Goal: Transaction & Acquisition: Purchase product/service

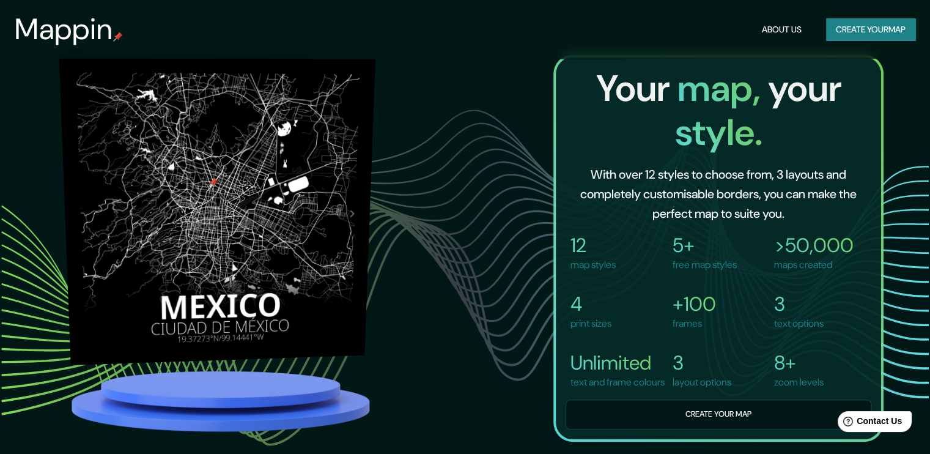
scroll to position [856, 0]
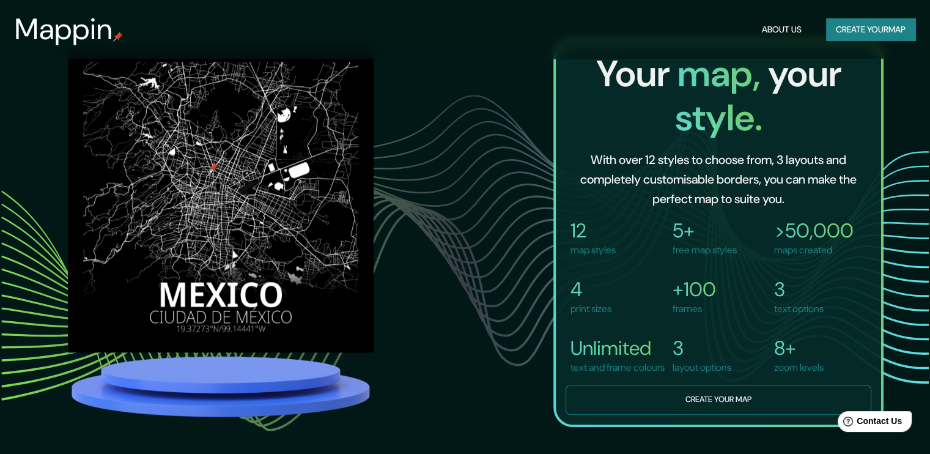
click at [705, 410] on button "Create your map" at bounding box center [719, 400] width 306 height 30
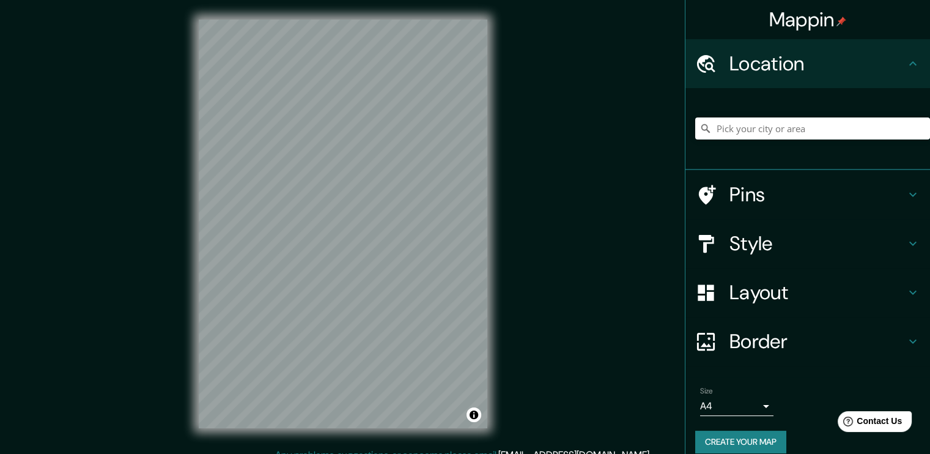
click at [179, 380] on div "© Mapbox © OpenStreetMap Improve this map" at bounding box center [343, 224] width 328 height 448
click at [749, 133] on input "Pick your city or area" at bounding box center [812, 128] width 235 height 22
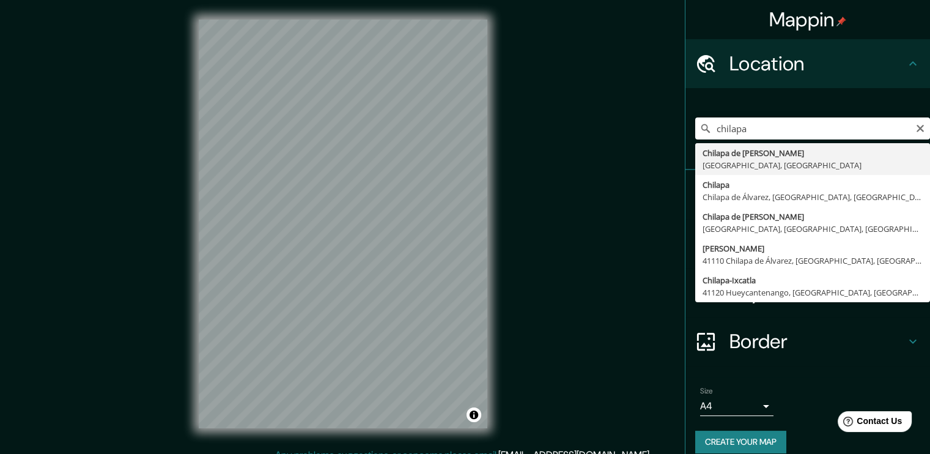
type input "Chilapa de Álvarez, [GEOGRAPHIC_DATA], [GEOGRAPHIC_DATA]"
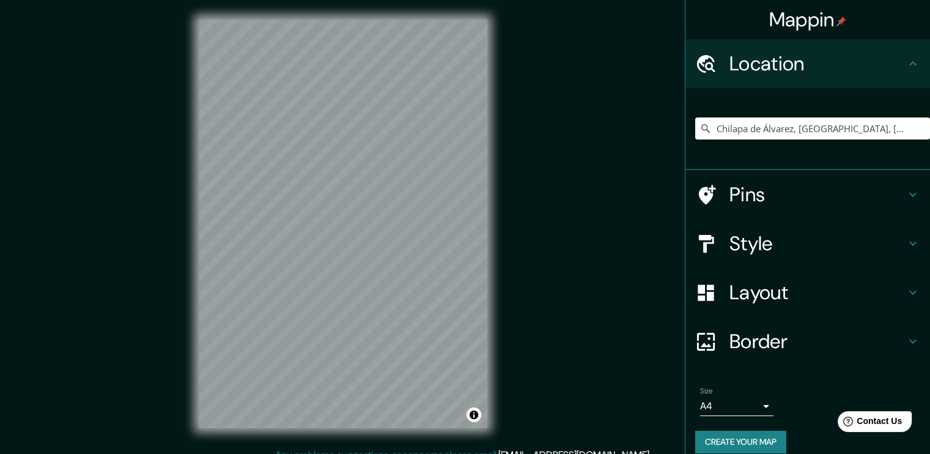
click at [831, 242] on h4 "Style" at bounding box center [817, 243] width 176 height 24
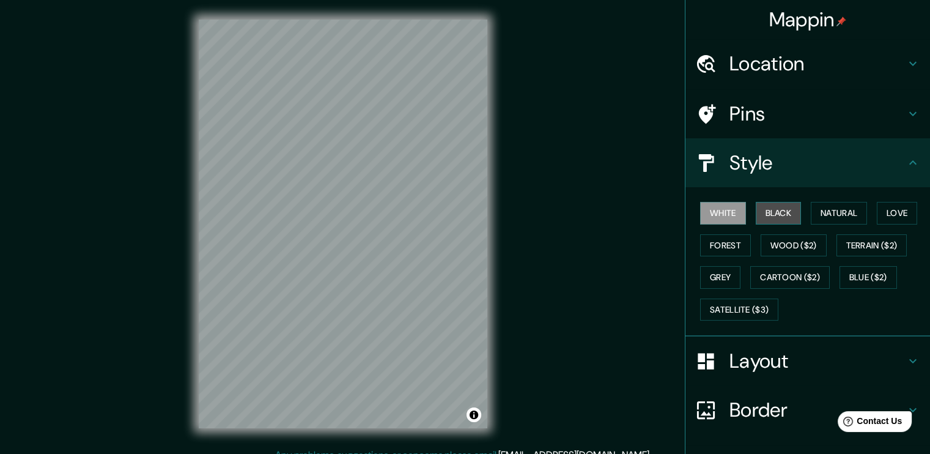
click at [767, 204] on button "Black" at bounding box center [779, 213] width 46 height 23
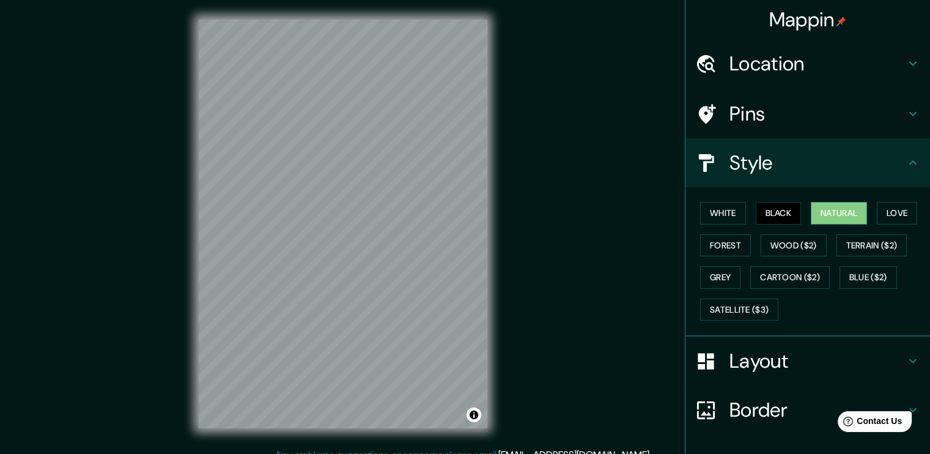
click at [823, 210] on button "Natural" at bounding box center [839, 213] width 56 height 23
click at [860, 213] on button "Natural" at bounding box center [839, 213] width 56 height 23
click at [877, 215] on button "Love" at bounding box center [897, 213] width 40 height 23
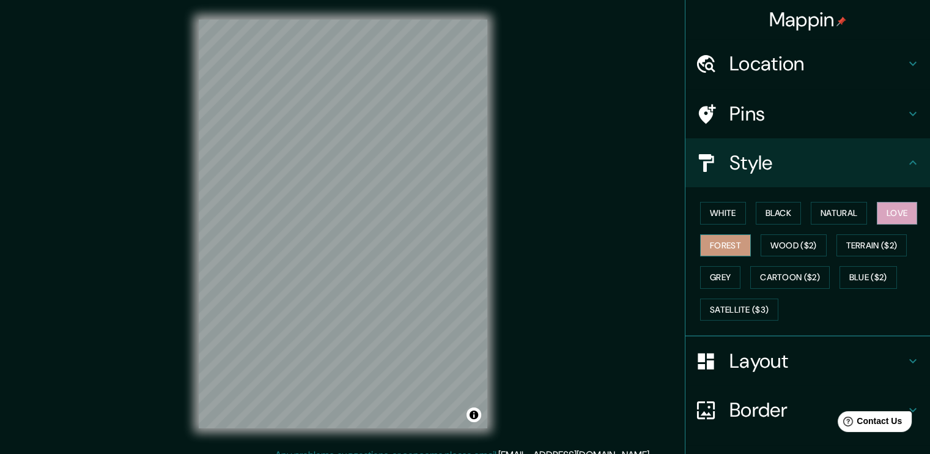
click at [704, 241] on button "Forest" at bounding box center [725, 245] width 51 height 23
click at [775, 238] on button "Wood ($2)" at bounding box center [794, 245] width 66 height 23
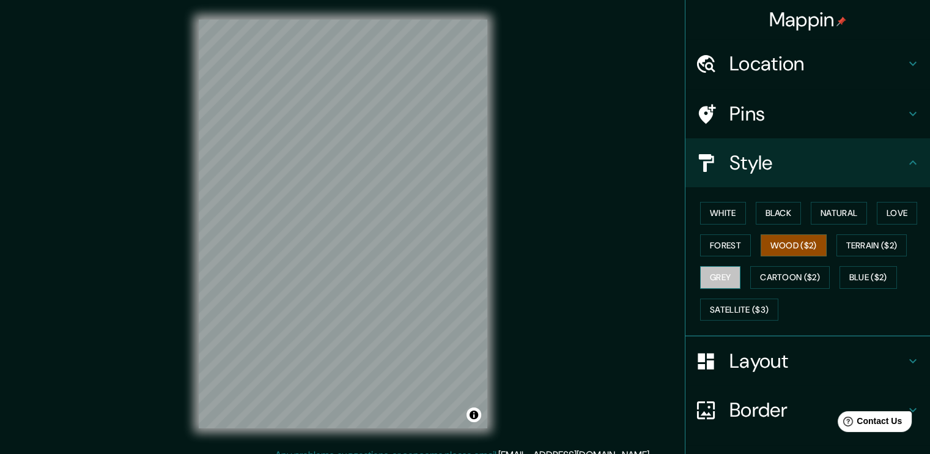
click at [707, 278] on button "Grey" at bounding box center [720, 277] width 40 height 23
click at [797, 246] on button "Wood ($2)" at bounding box center [794, 245] width 66 height 23
click at [866, 246] on button "Terrain ($2)" at bounding box center [872, 245] width 71 height 23
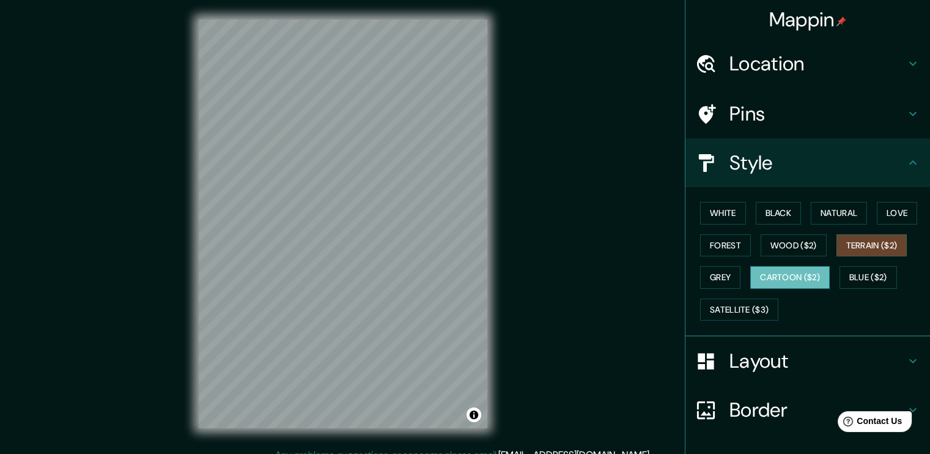
click at [786, 273] on button "Cartoon ($2)" at bounding box center [789, 277] width 79 height 23
click at [856, 271] on button "Blue ($2)" at bounding box center [868, 277] width 57 height 23
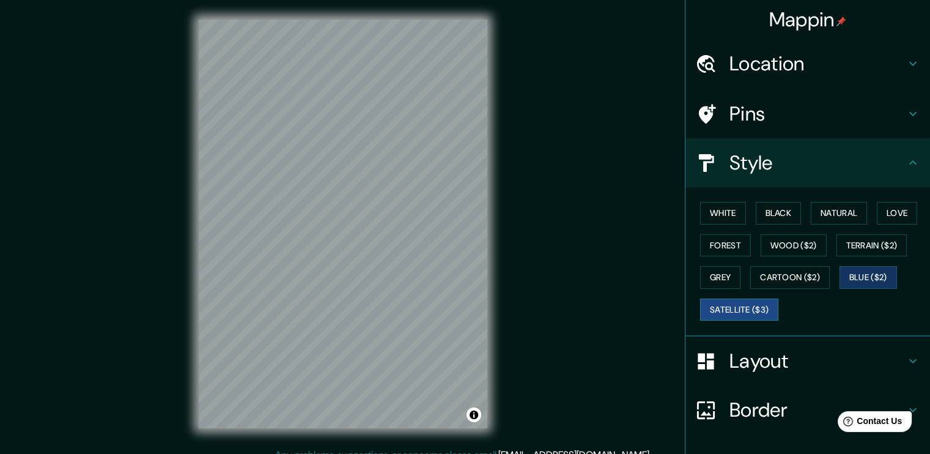
click at [739, 312] on button "Satellite ($3)" at bounding box center [739, 309] width 78 height 23
click at [720, 279] on button "Grey" at bounding box center [720, 277] width 40 height 23
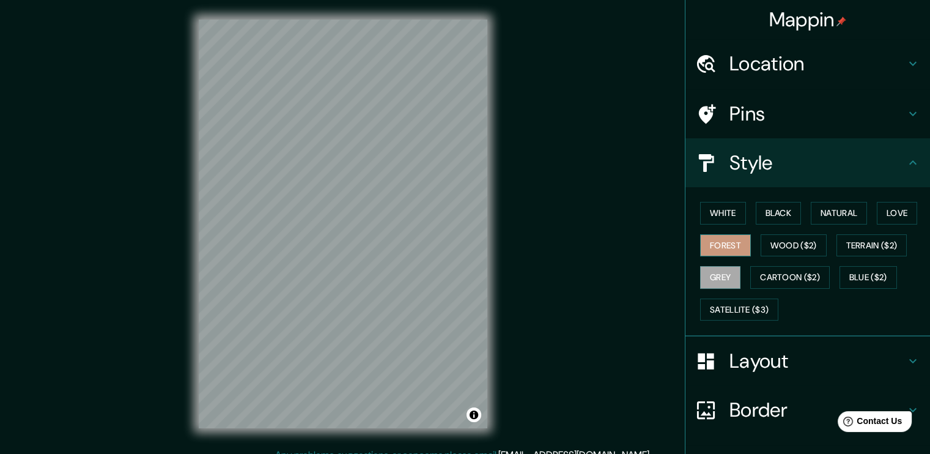
click at [720, 242] on button "Forest" at bounding box center [725, 245] width 51 height 23
click at [778, 243] on button "Wood ($2)" at bounding box center [794, 245] width 66 height 23
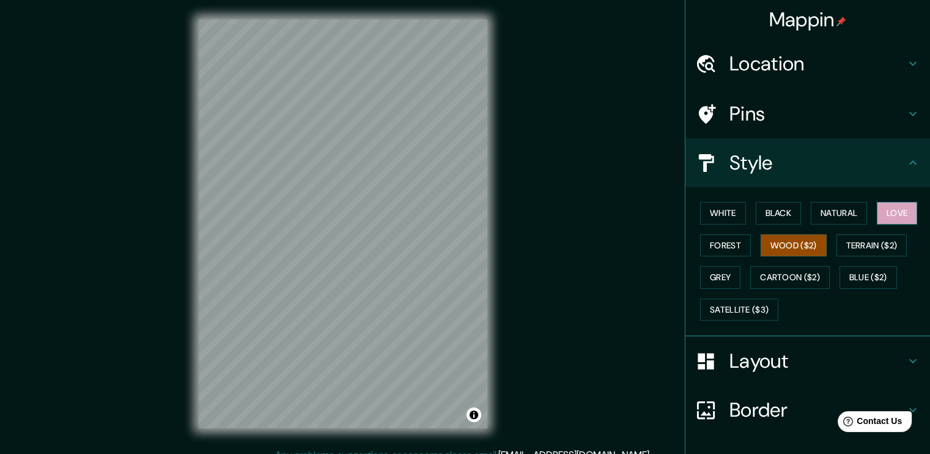
click at [882, 213] on button "Love" at bounding box center [897, 213] width 40 height 23
click at [844, 215] on button "Natural" at bounding box center [839, 213] width 56 height 23
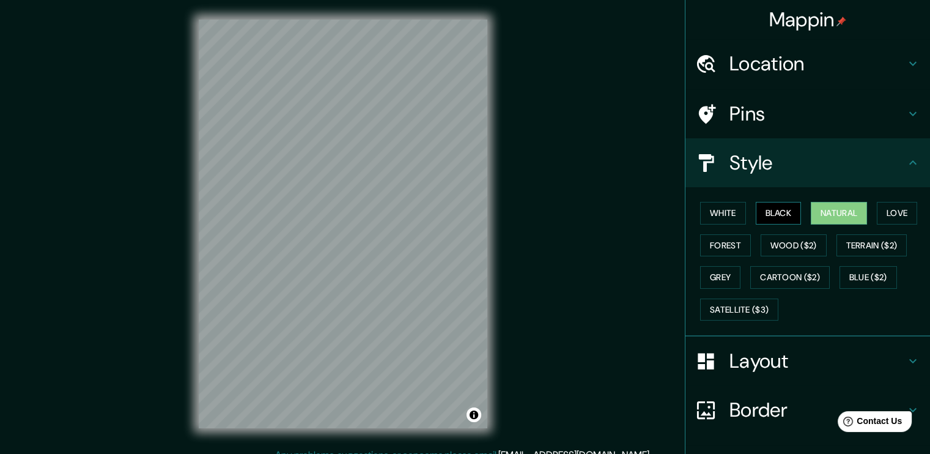
click at [780, 215] on button "Black" at bounding box center [779, 213] width 46 height 23
click at [707, 215] on button "White" at bounding box center [723, 213] width 46 height 23
click at [815, 178] on div "Style" at bounding box center [807, 162] width 245 height 49
click at [907, 158] on icon at bounding box center [913, 162] width 15 height 15
click at [909, 112] on icon at bounding box center [912, 114] width 7 height 4
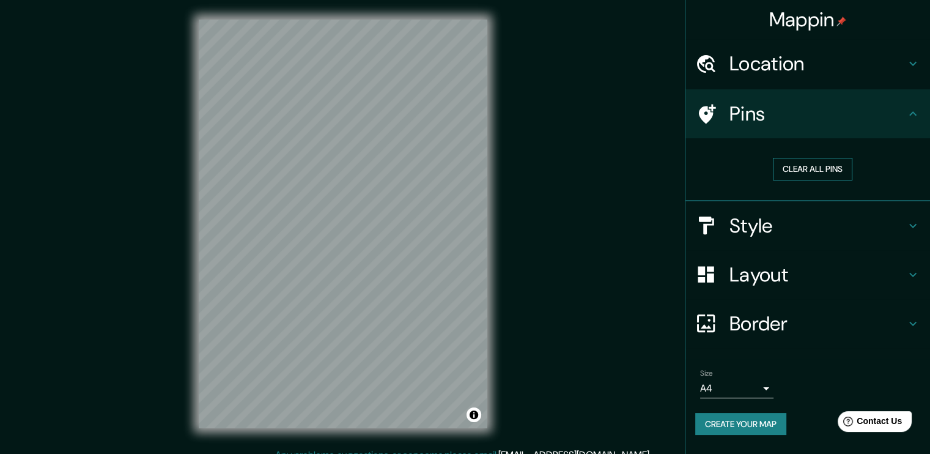
click at [831, 172] on button "Clear all pins" at bounding box center [812, 169] width 79 height 23
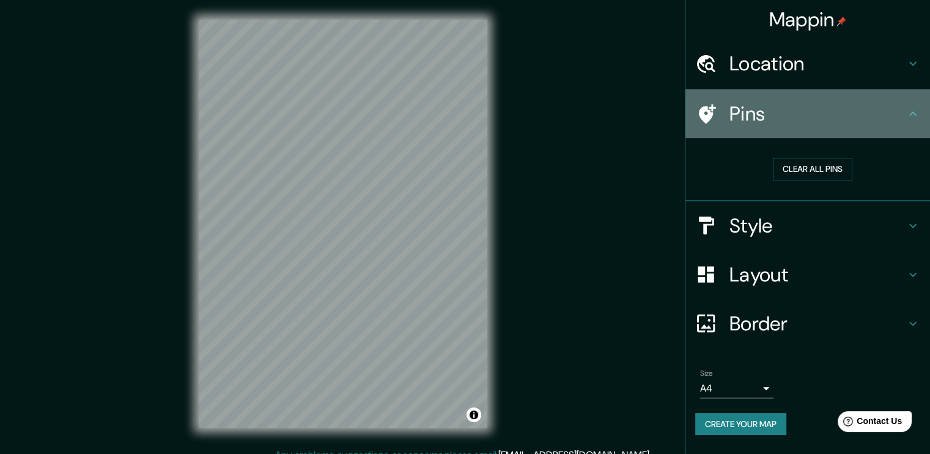
click at [916, 115] on icon at bounding box center [913, 113] width 15 height 15
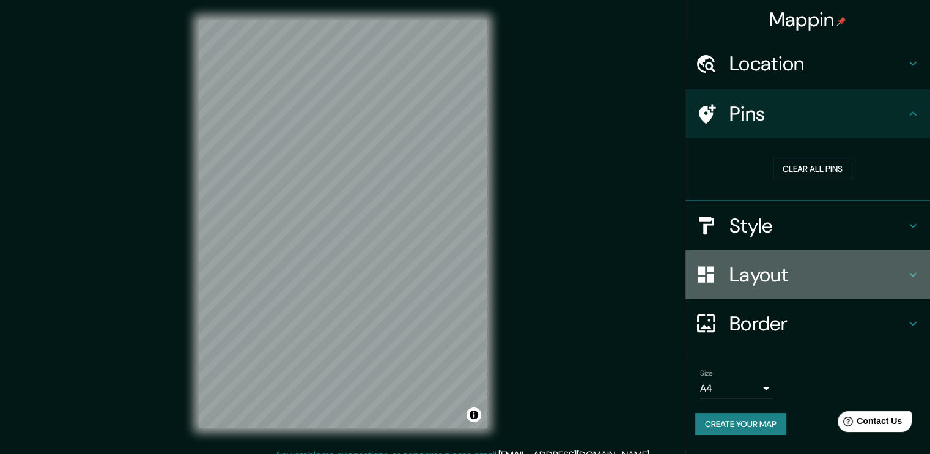
click at [901, 278] on h4 "Layout" at bounding box center [817, 274] width 176 height 24
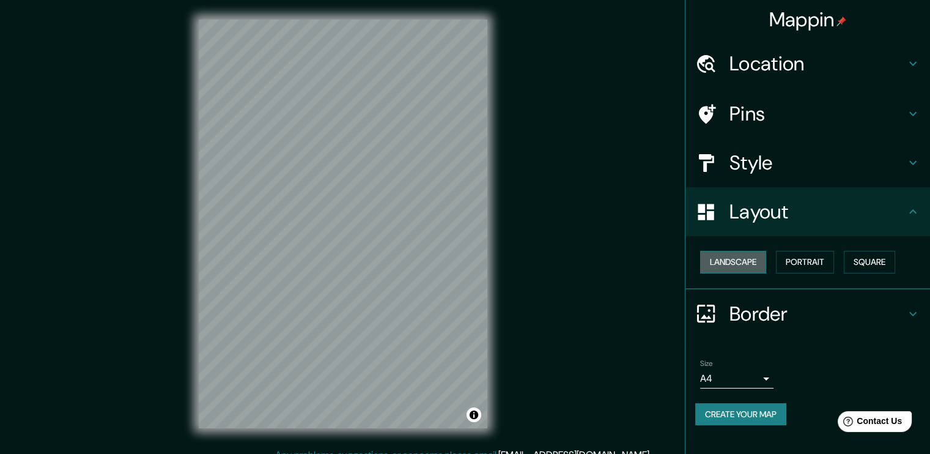
click at [749, 260] on button "Landscape" at bounding box center [733, 262] width 66 height 23
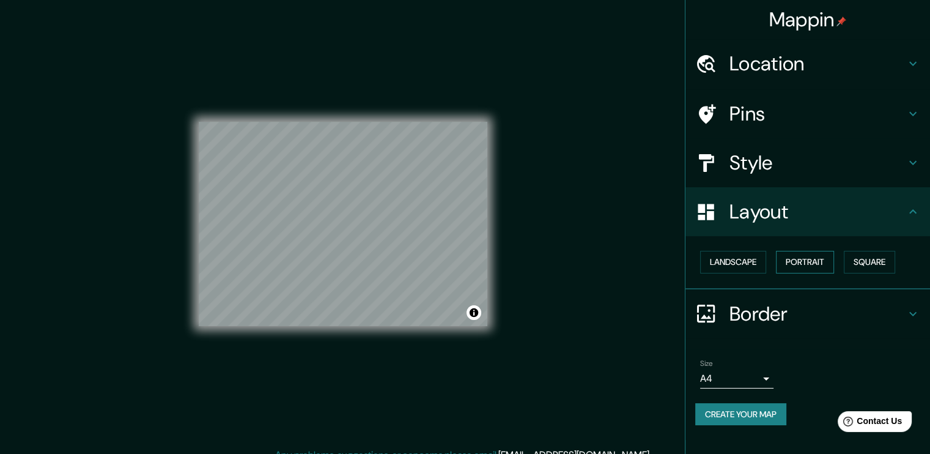
click at [800, 264] on button "Portrait" at bounding box center [805, 262] width 58 height 23
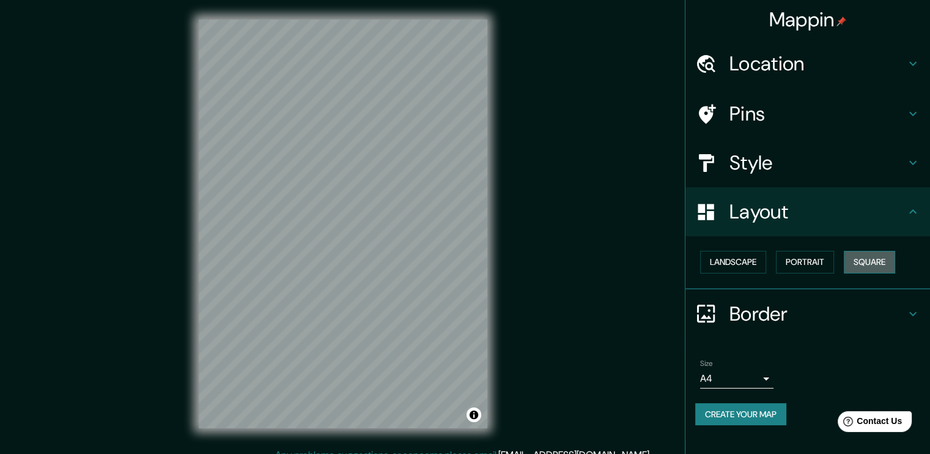
click at [878, 256] on button "Square" at bounding box center [869, 262] width 51 height 23
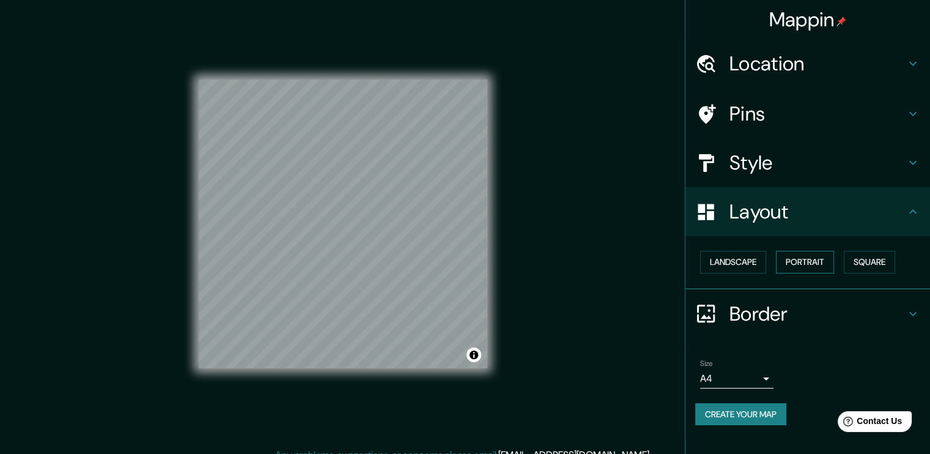
click at [817, 261] on button "Portrait" at bounding box center [805, 262] width 58 height 23
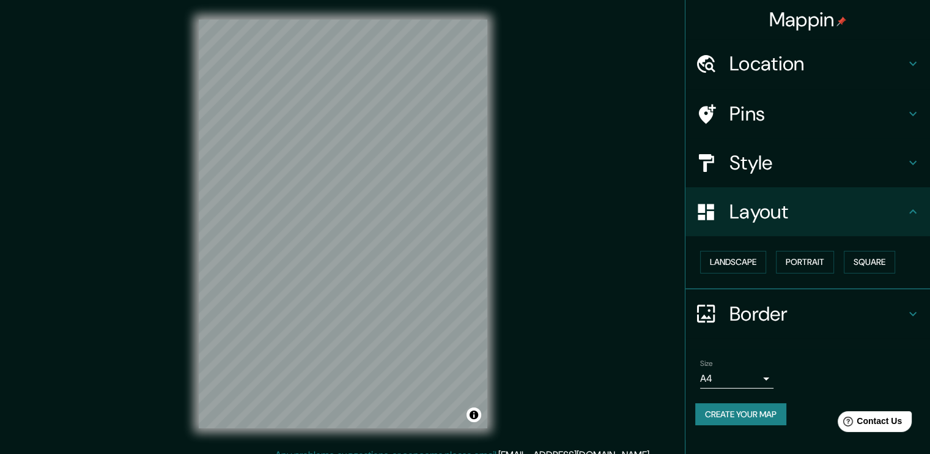
click at [843, 305] on h4 "Border" at bounding box center [817, 313] width 176 height 24
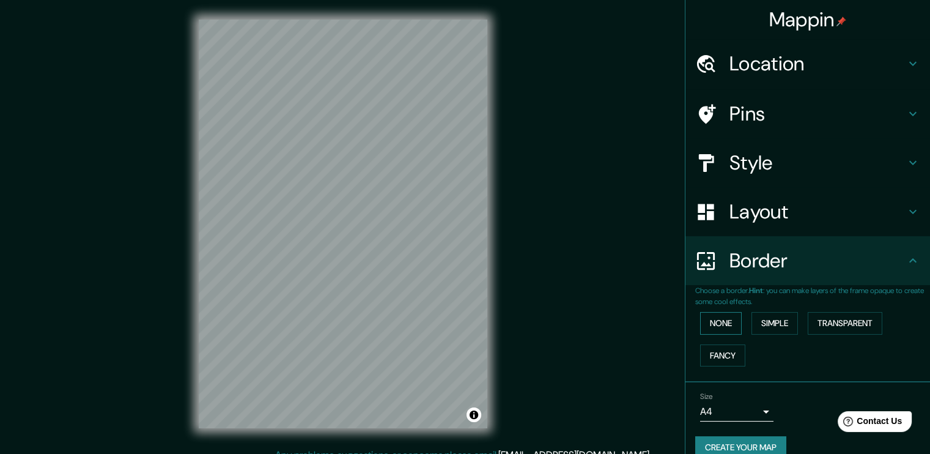
click at [728, 317] on button "None" at bounding box center [721, 323] width 42 height 23
click at [790, 317] on button "Simple" at bounding box center [775, 323] width 46 height 23
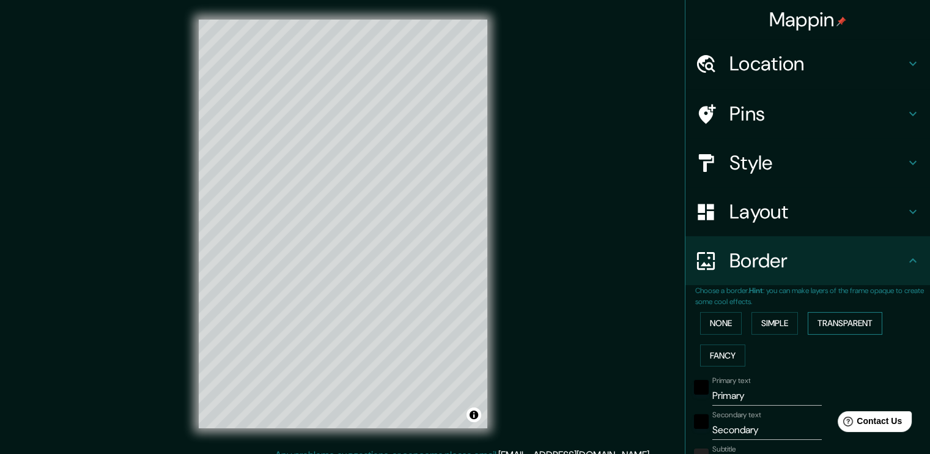
click at [837, 321] on button "Transparent" at bounding box center [845, 323] width 75 height 23
click at [714, 354] on button "Fancy" at bounding box center [722, 355] width 45 height 23
click at [829, 319] on button "Transparent" at bounding box center [845, 323] width 75 height 23
click at [703, 357] on button "Fancy" at bounding box center [722, 355] width 45 height 23
click at [837, 320] on button "Transparent" at bounding box center [845, 323] width 75 height 23
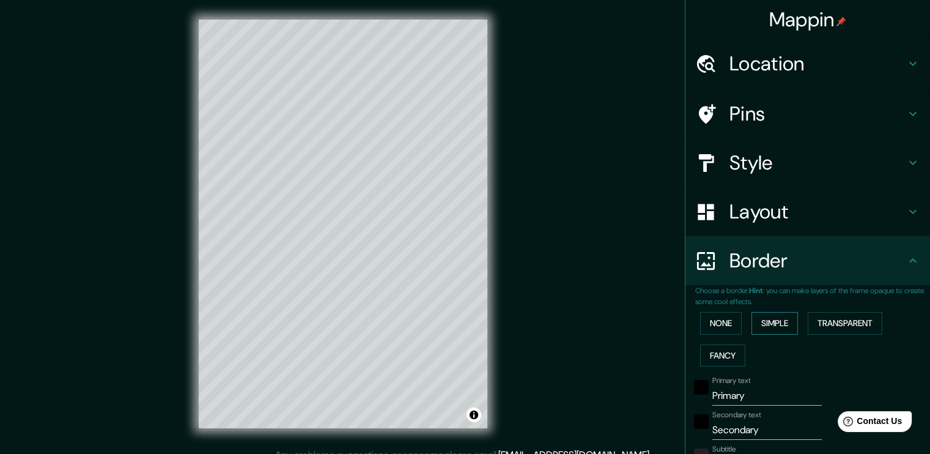
click at [769, 320] on button "Simple" at bounding box center [775, 323] width 46 height 23
click at [726, 320] on button "None" at bounding box center [721, 323] width 42 height 23
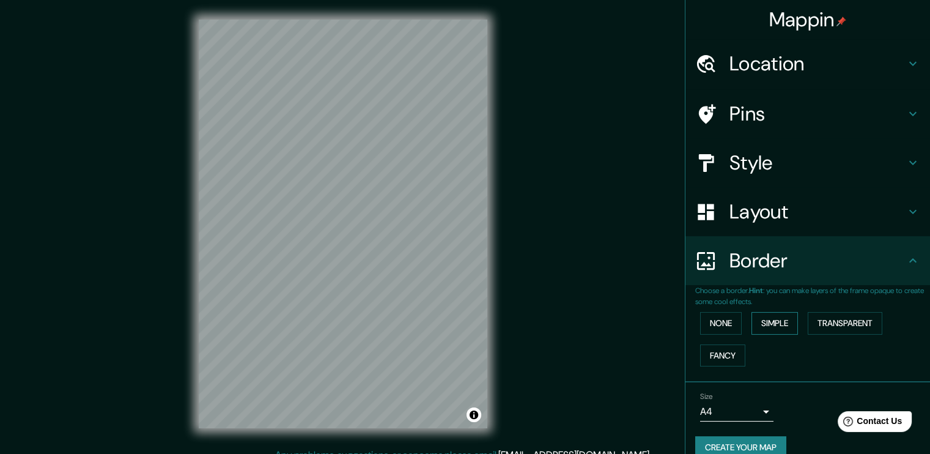
click at [784, 323] on button "Simple" at bounding box center [775, 323] width 46 height 23
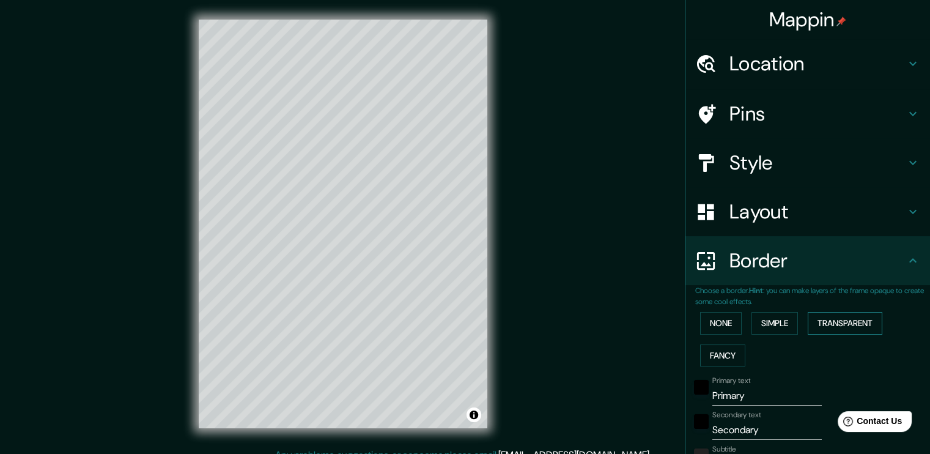
click at [848, 322] on button "Transparent" at bounding box center [845, 323] width 75 height 23
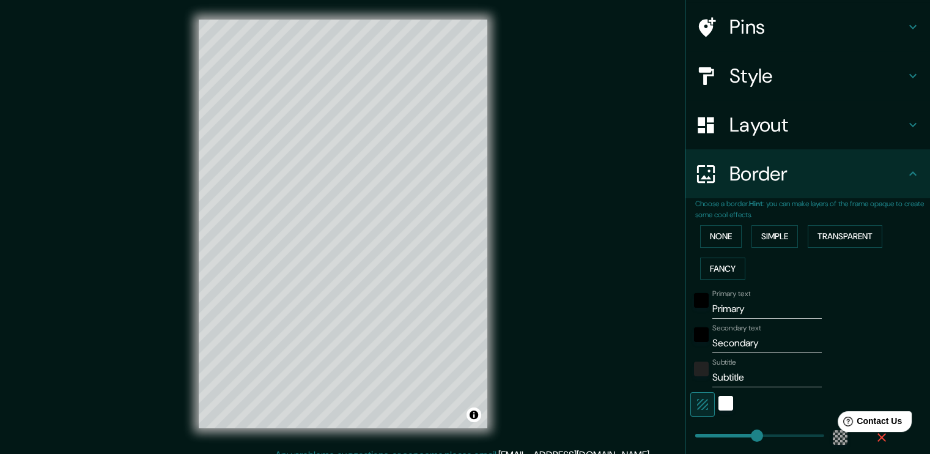
scroll to position [122, 0]
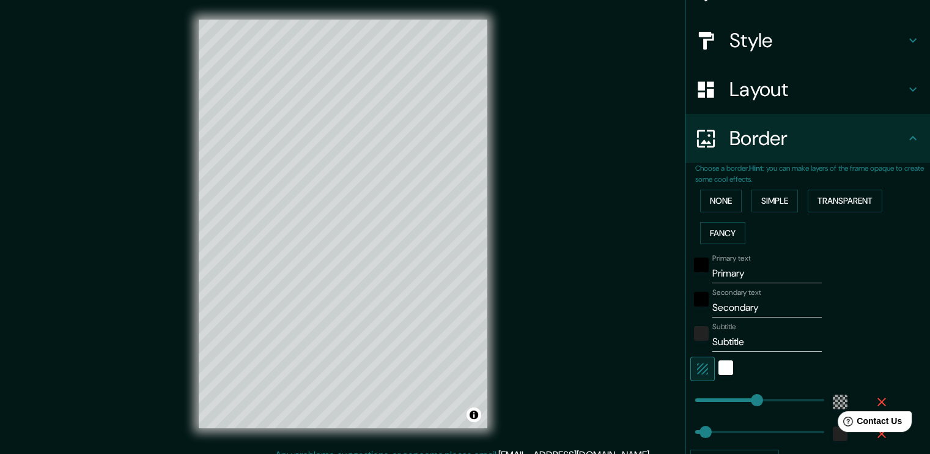
click at [747, 275] on input "Primary" at bounding box center [766, 274] width 109 height 20
type input "C"
type input "227"
type input "38"
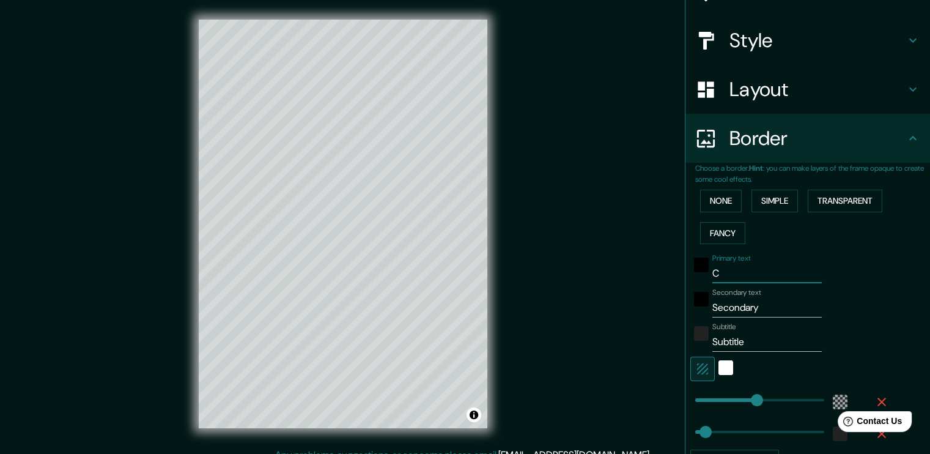
type input "Ch"
type input "227"
type input "38"
type input "Chi"
type input "227"
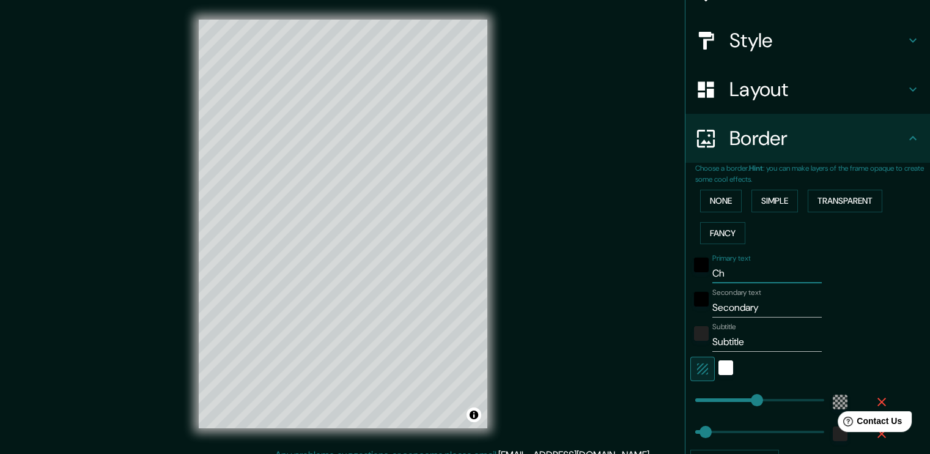
type input "38"
type input "Chil"
type input "227"
type input "38"
type input "Chila"
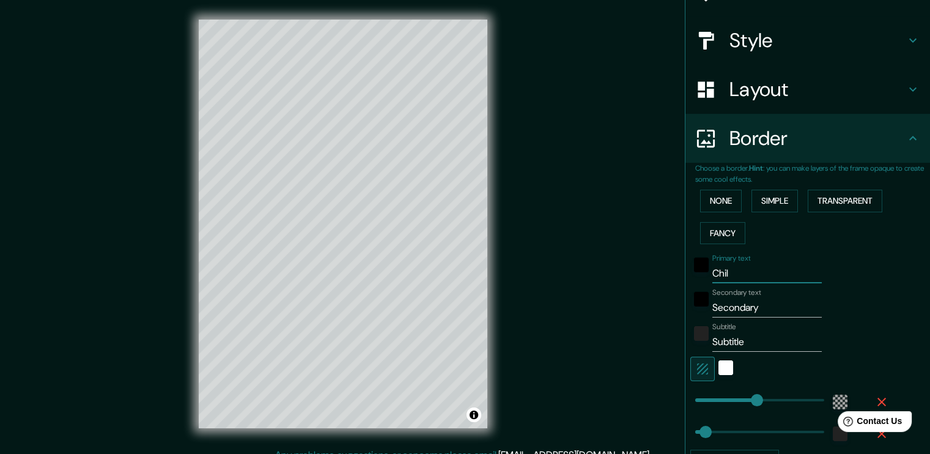
type input "227"
type input "38"
type input "Chilap"
type input "227"
type input "38"
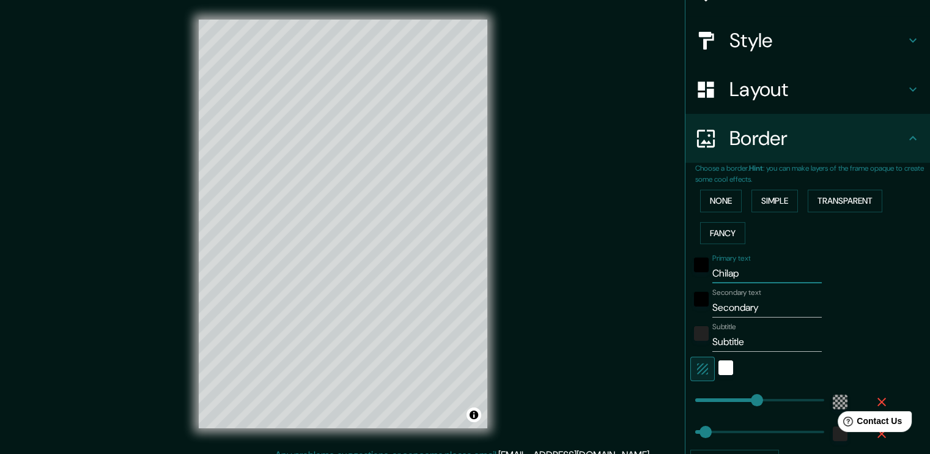
type input "Chilapa"
type input "227"
type input "38"
type input "Chilapa"
click at [744, 313] on input "Secondary" at bounding box center [766, 308] width 109 height 20
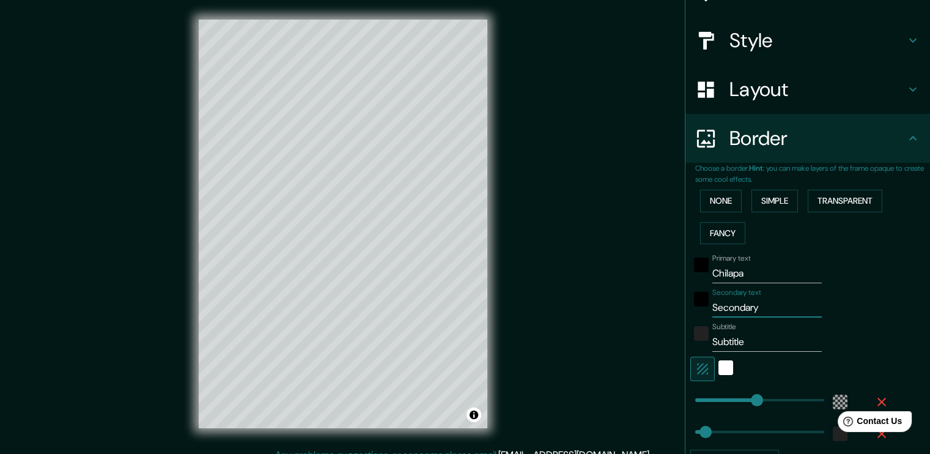
click at [744, 313] on input "Secondary" at bounding box center [766, 308] width 109 height 20
type input "G"
type input "227"
type input "38"
type input "227"
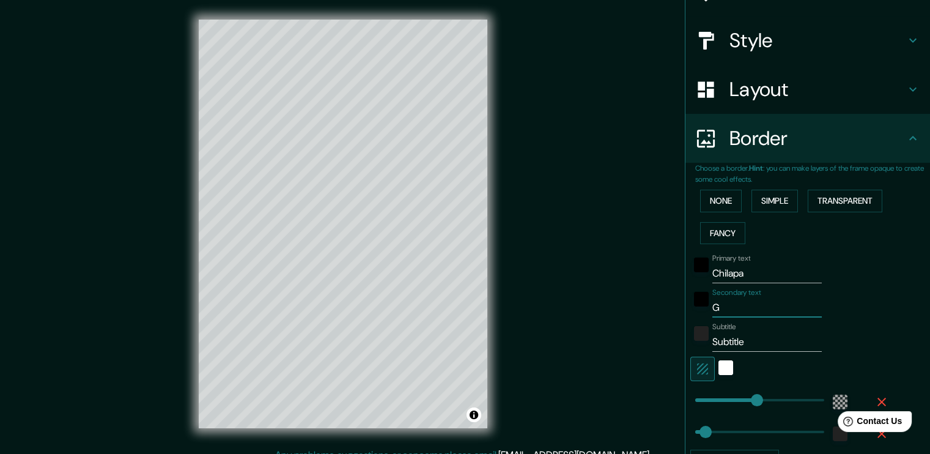
type input "38"
type input "d"
type input "227"
type input "38"
type input "de"
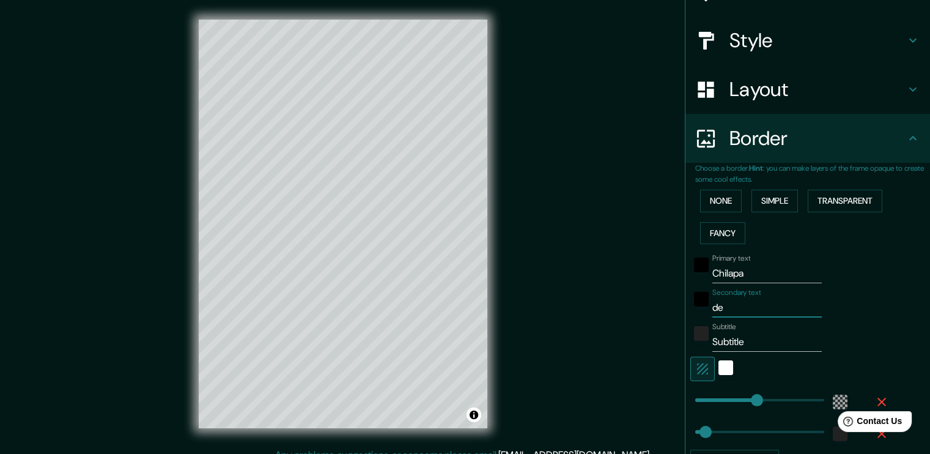
type input "227"
type input "38"
type input "de"
type input "227"
type input "38"
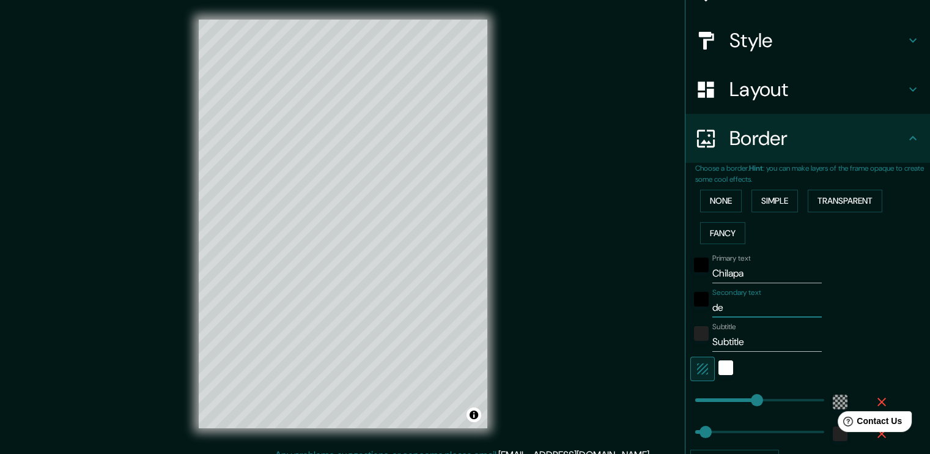
type input "de á"
type input "227"
type input "38"
type input "de ál"
type input "227"
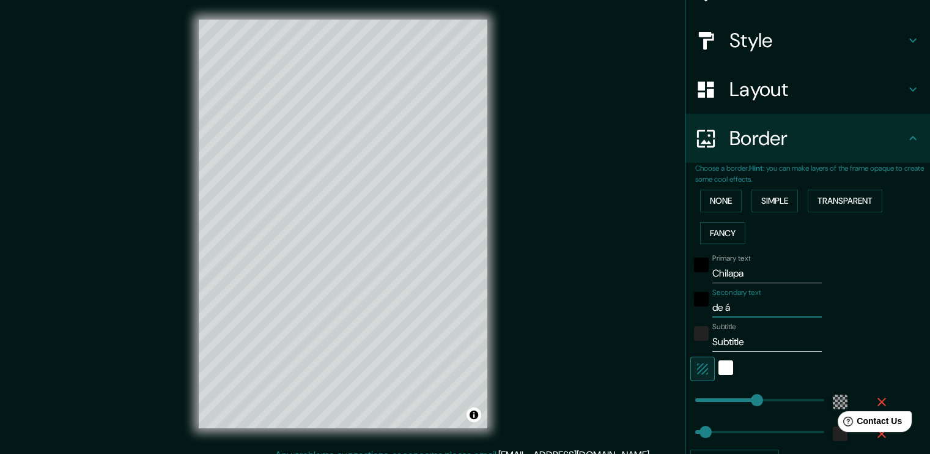
type input "38"
type input "de álv"
type input "227"
type input "38"
type input "de álva"
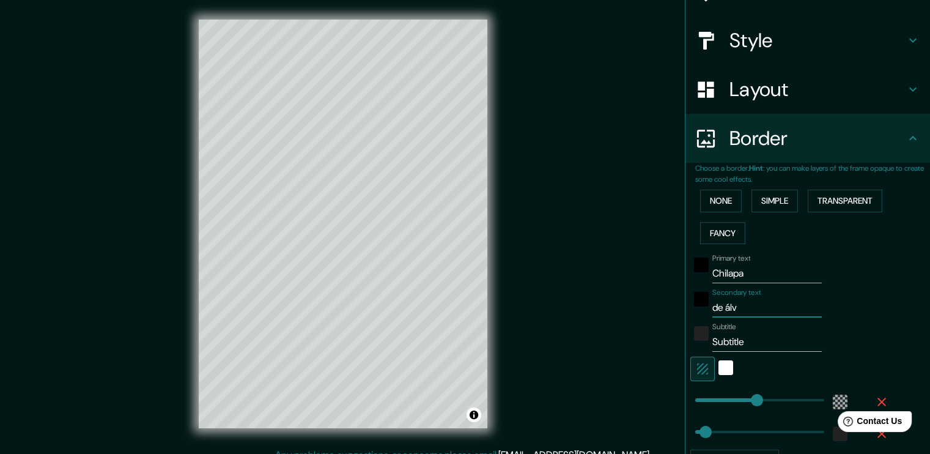
type input "227"
type input "38"
type input "de álvar"
type input "227"
type input "38"
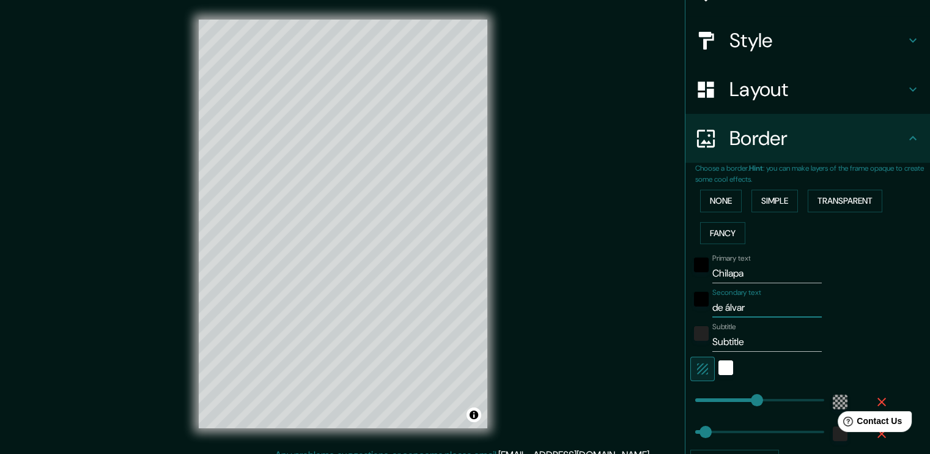
type input "de álvare"
type input "227"
type input "38"
type input "de [PERSON_NAME]"
type input "227"
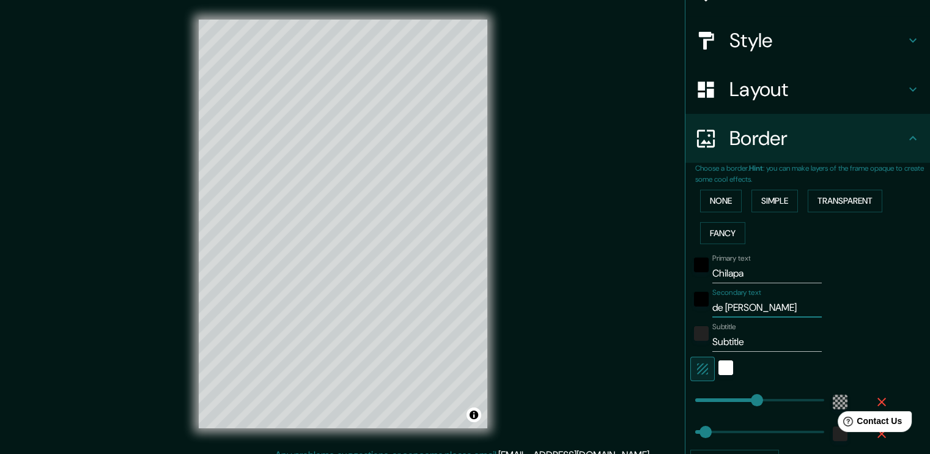
type input "38"
type input "de [PERSON_NAME]"
click at [741, 342] on input "Subtitle" at bounding box center [766, 342] width 109 height 20
click at [742, 342] on input "Subtitle" at bounding box center [766, 342] width 109 height 20
type input "g"
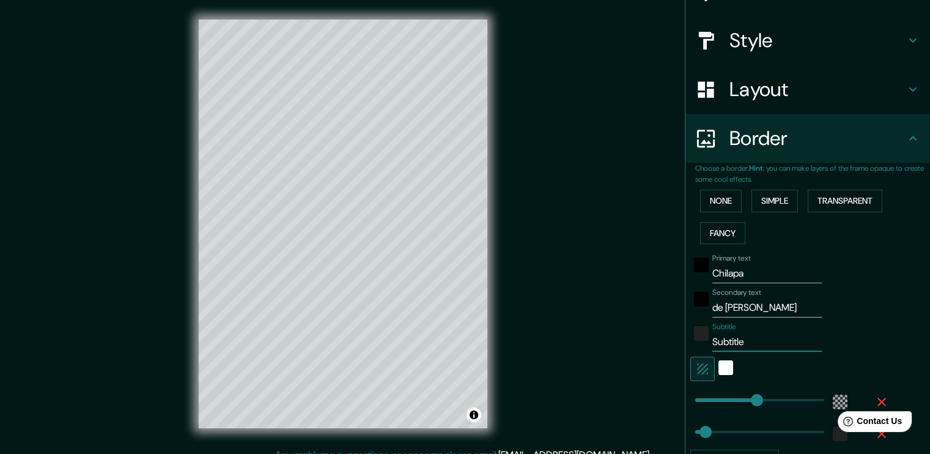
type input "227"
type input "38"
type input "gu"
type input "227"
type input "38"
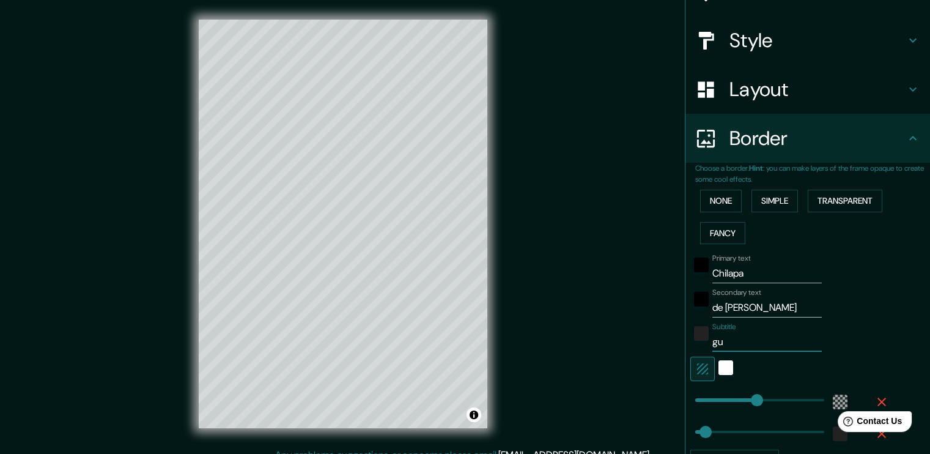
type input "gue"
type input "227"
type input "38"
type input "guer"
type input "227"
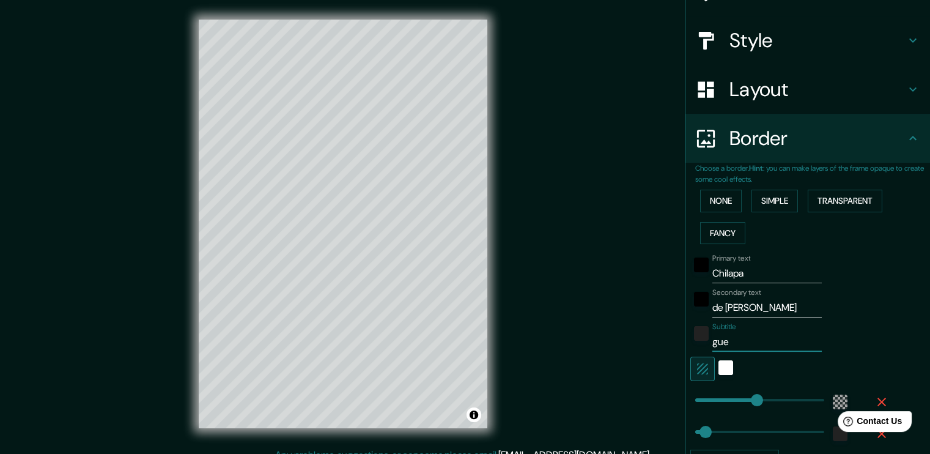
type input "38"
type input "guerr"
type input "227"
type input "38"
type input "guerre"
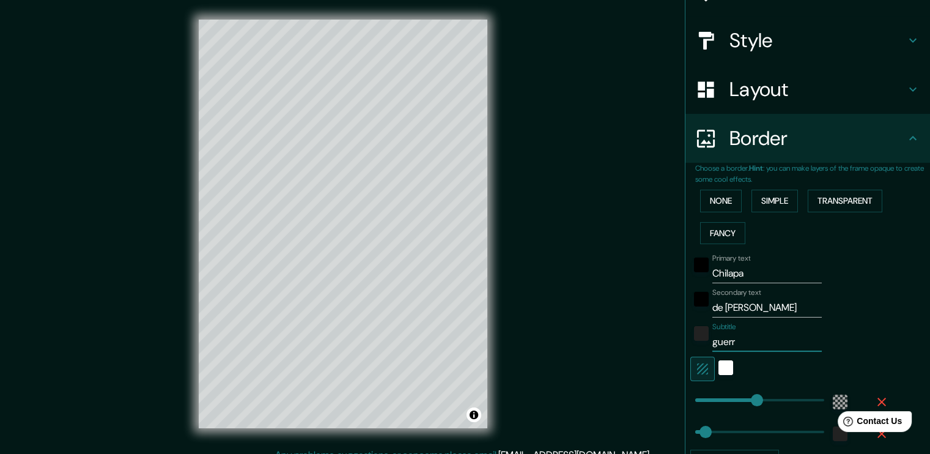
type input "227"
type input "38"
type input "guerr"
type input "227"
type input "38"
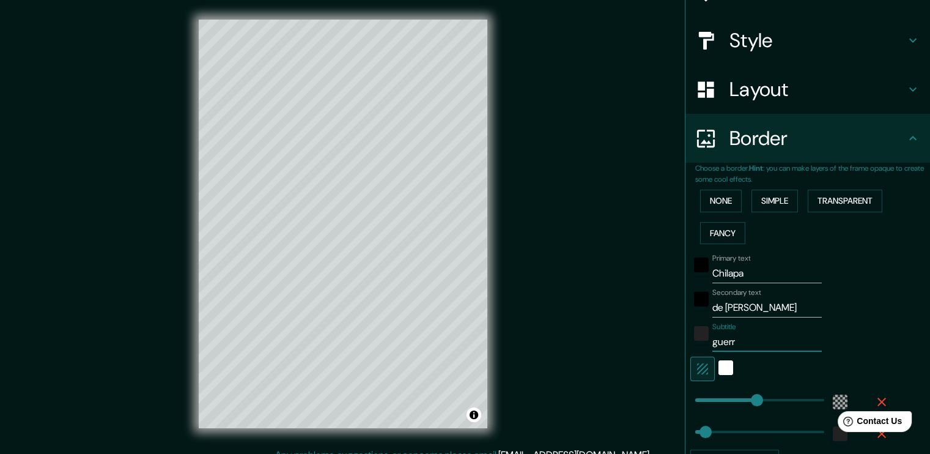
type input "guer"
type input "227"
type input "38"
type input "gue"
type input "227"
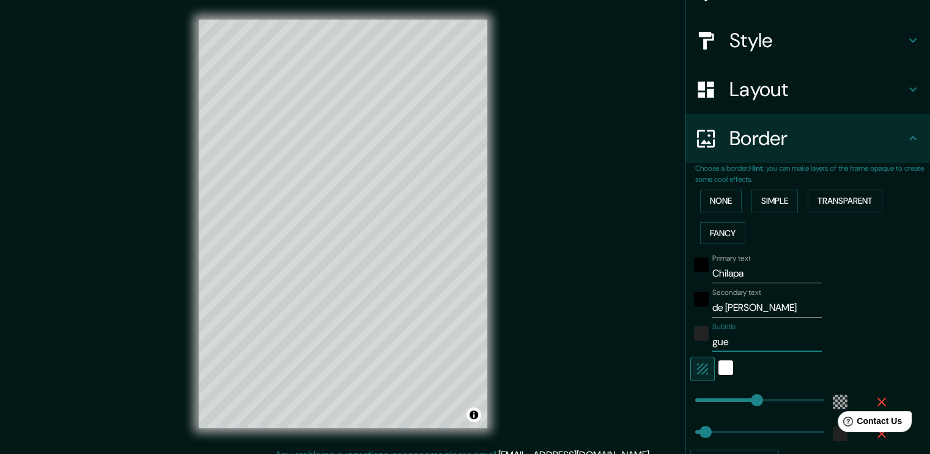
type input "38"
type input "gu"
type input "227"
type input "38"
type input "g"
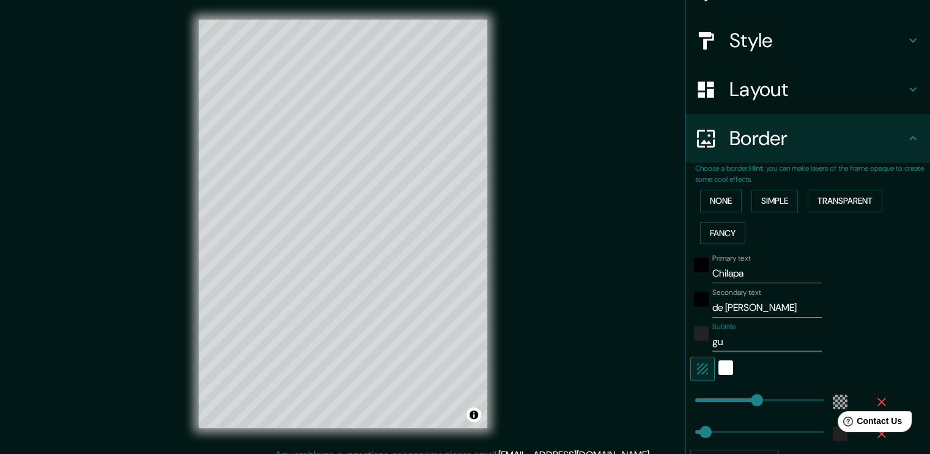
type input "227"
type input "38"
type input "227"
type input "38"
type input "G"
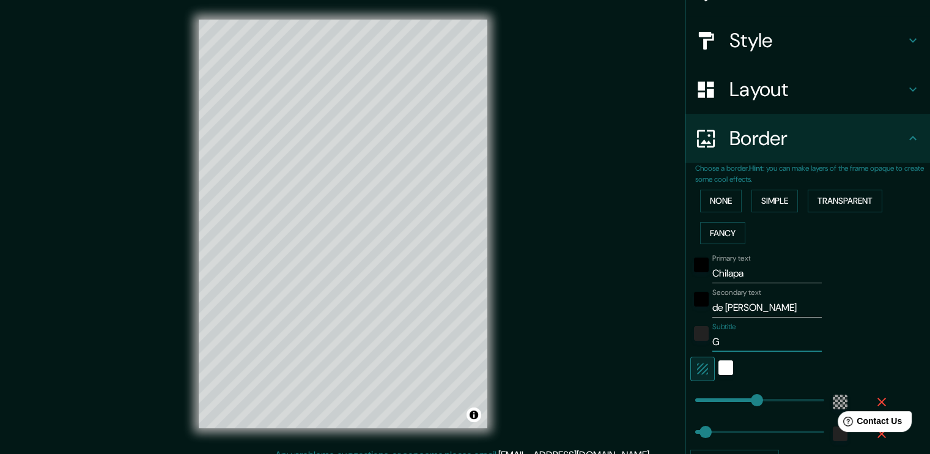
type input "227"
type input "38"
type input "Gu"
type input "227"
type input "38"
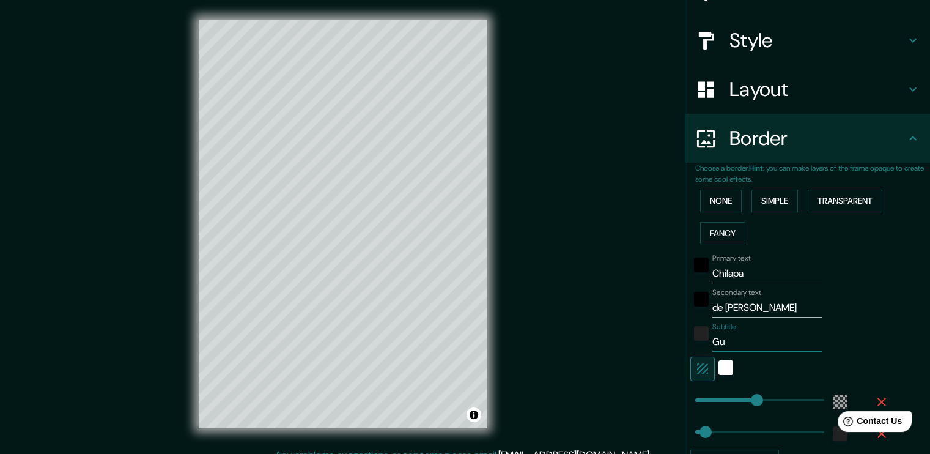
type input "Gue"
type input "227"
type input "38"
type input "Guer"
type input "227"
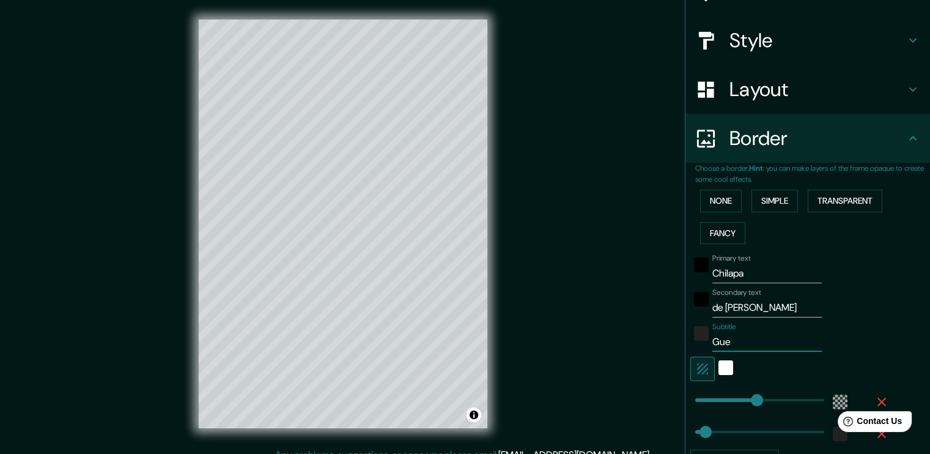
type input "38"
type input "Guerr"
type input "227"
type input "38"
type input "Guerre"
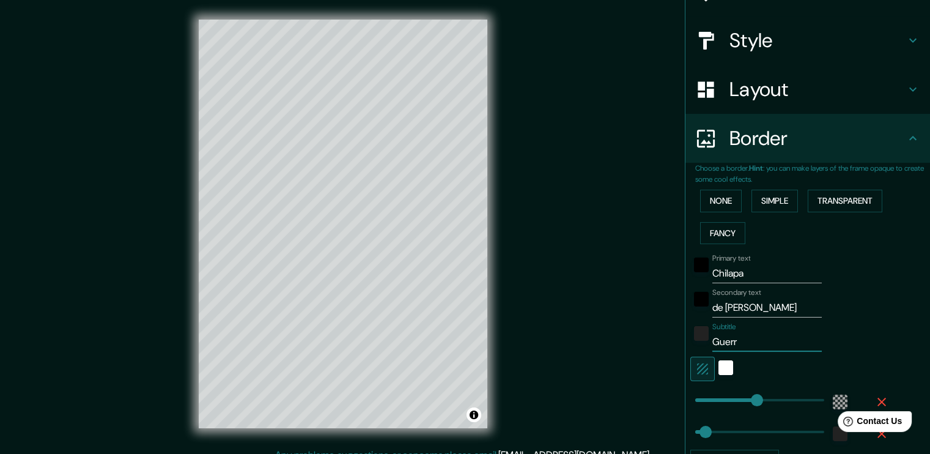
type input "227"
type input "38"
type input "Guerrer"
type input "227"
type input "38"
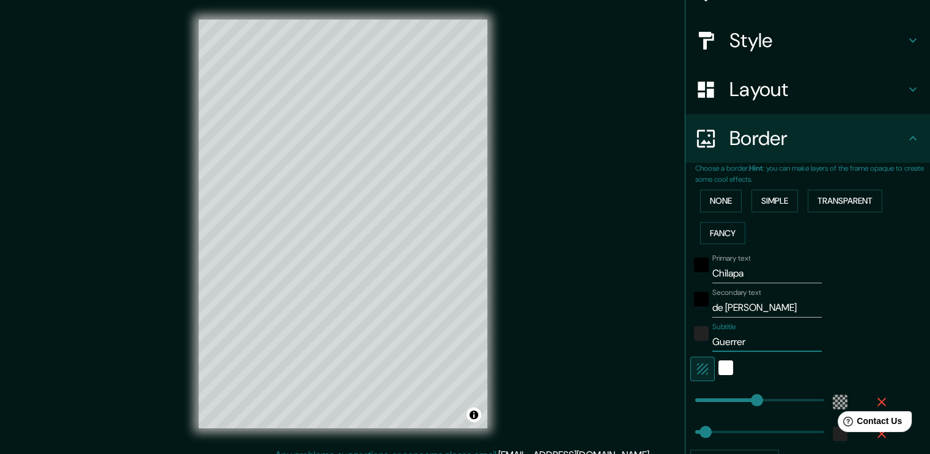
type input "Guerrerp"
type input "227"
type input "38"
type input "Guerrerpo"
type input "227"
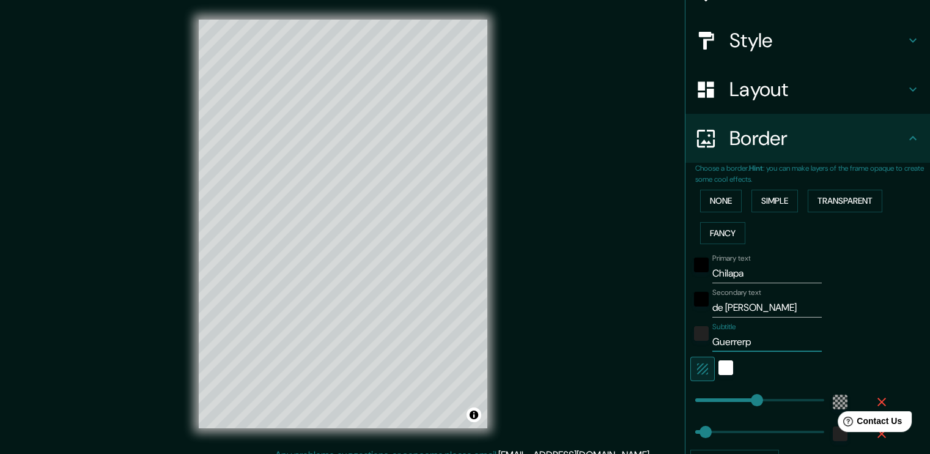
type input "38"
type input "Guerrerp"
type input "227"
type input "38"
type input "Guerrer"
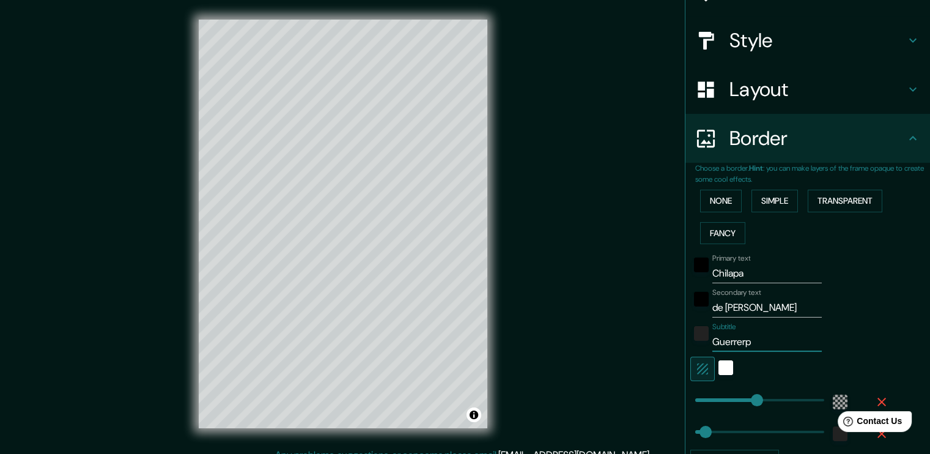
type input "227"
type input "38"
type input "Guerrero"
type input "227"
type input "38"
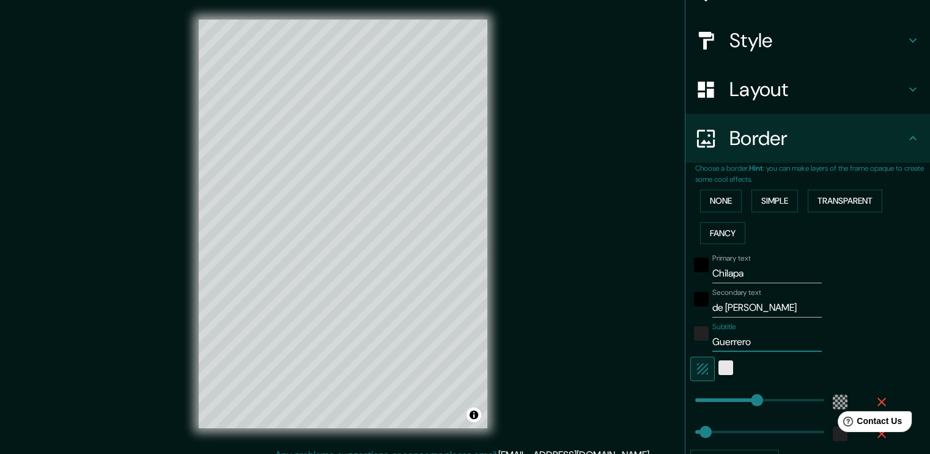
type input "Guerrero"
click at [718, 372] on div "white" at bounding box center [725, 367] width 15 height 15
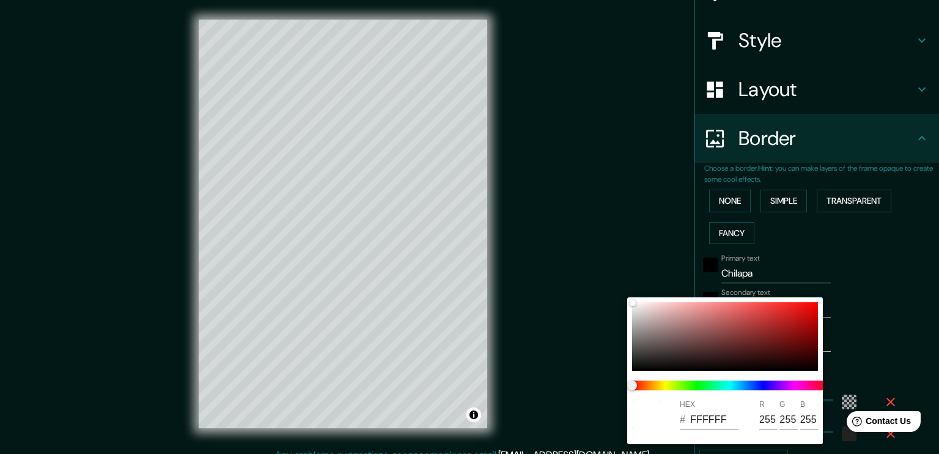
click at [914, 308] on div at bounding box center [469, 227] width 939 height 454
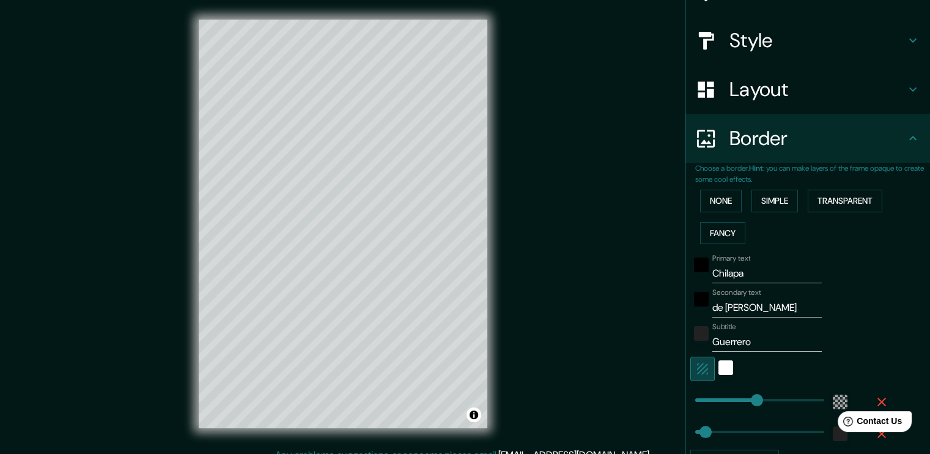
click at [697, 367] on icon "button" at bounding box center [702, 368] width 11 height 11
type input "227"
type input "38"
click at [697, 367] on icon "button" at bounding box center [702, 368] width 11 height 11
type input "227"
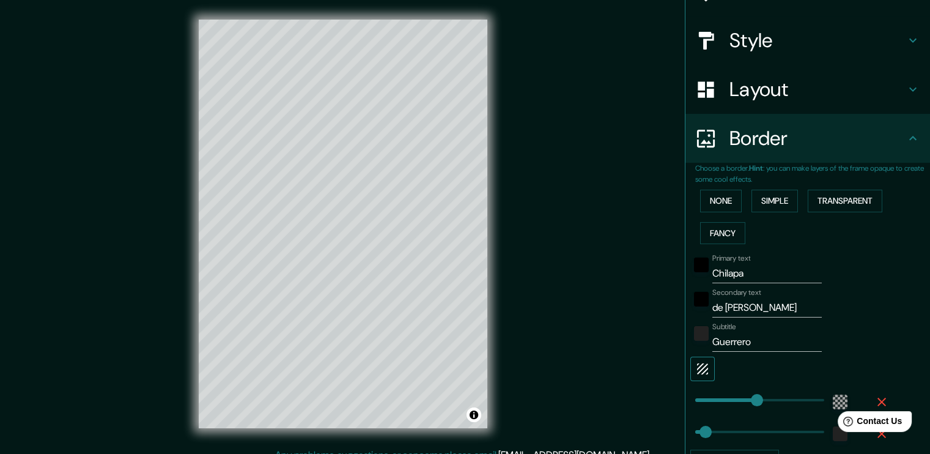
type input "38"
click at [695, 370] on icon "button" at bounding box center [702, 368] width 15 height 15
type input "227"
type input "38"
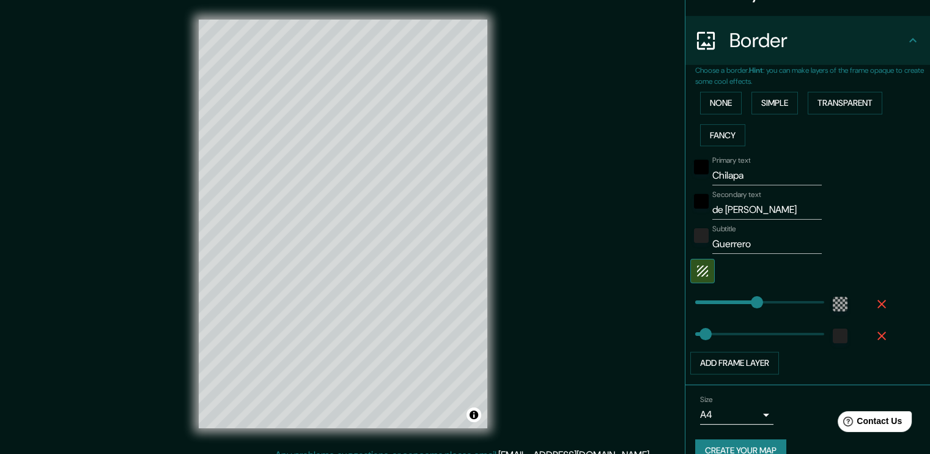
scroll to position [240, 0]
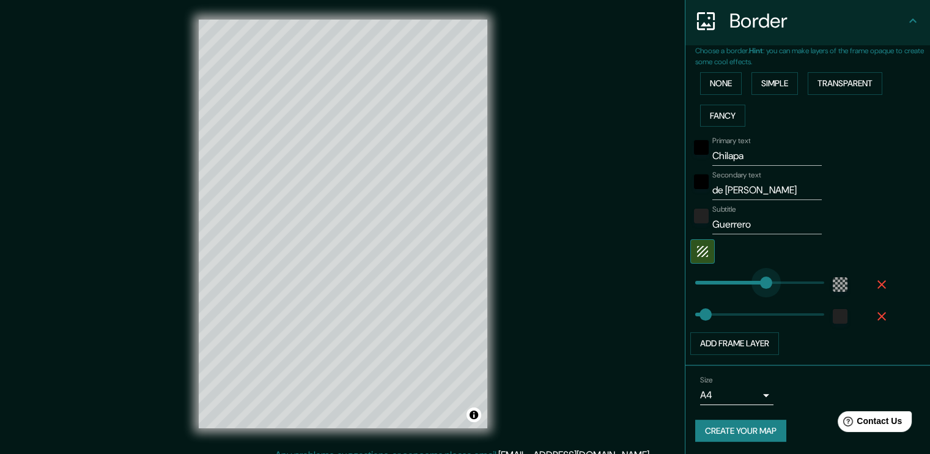
type input "247"
drag, startPoint x: 742, startPoint y: 281, endPoint x: 753, endPoint y: 286, distance: 12.6
type input "38"
type input "14"
drag, startPoint x: 751, startPoint y: 283, endPoint x: 687, endPoint y: 284, distance: 64.2
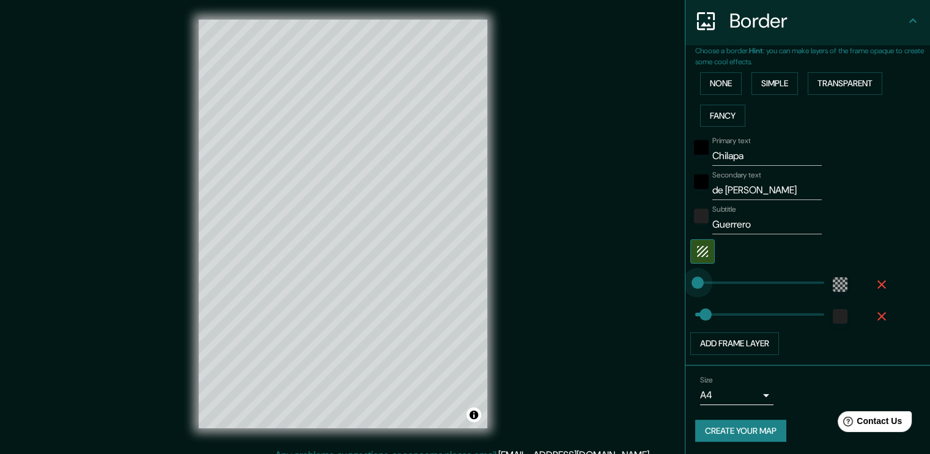
type input "38"
type input "205"
drag, startPoint x: 691, startPoint y: 283, endPoint x: 742, endPoint y: 281, distance: 50.8
type input "38"
type input "353"
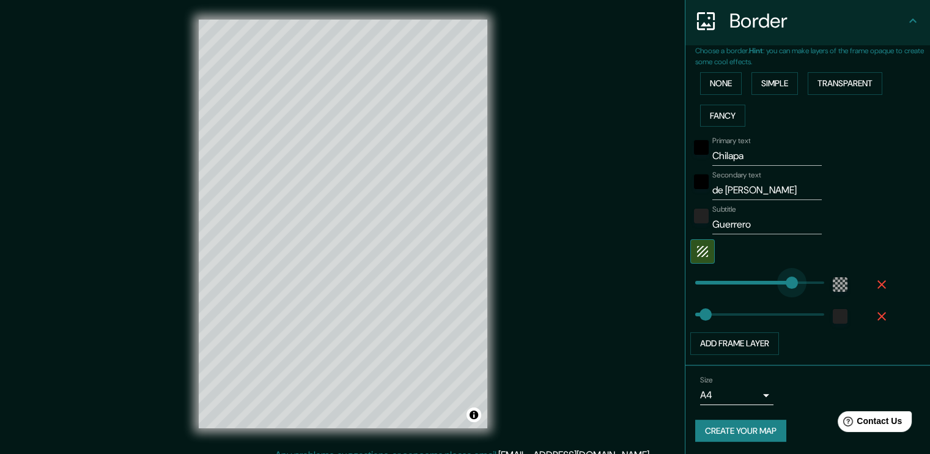
drag, startPoint x: 731, startPoint y: 283, endPoint x: 782, endPoint y: 283, distance: 50.8
type input "38"
type input "462"
drag, startPoint x: 788, startPoint y: 281, endPoint x: 817, endPoint y: 281, distance: 29.4
type input "38"
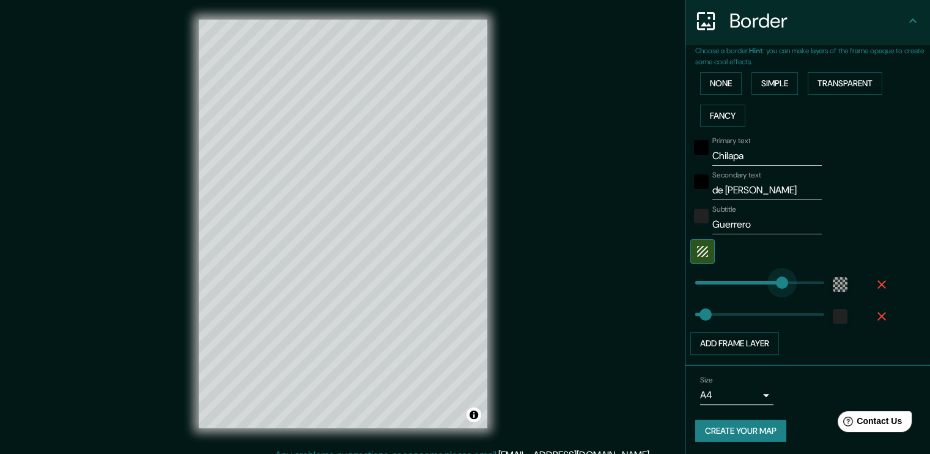
type input "196"
drag, startPoint x: 773, startPoint y: 283, endPoint x: 739, endPoint y: 286, distance: 33.8
type input "38"
type input "140"
type input "38"
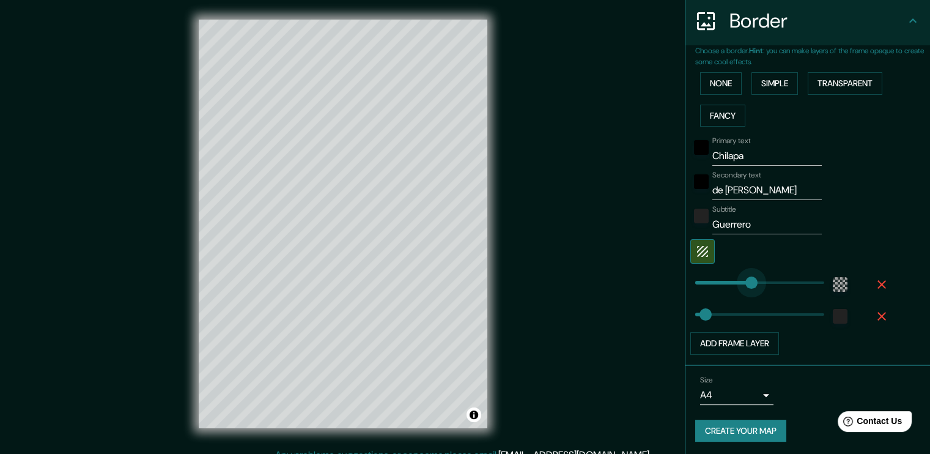
type input "212"
drag, startPoint x: 724, startPoint y: 284, endPoint x: 744, endPoint y: 281, distance: 19.7
type input "38"
type input "236"
drag, startPoint x: 741, startPoint y: 281, endPoint x: 751, endPoint y: 281, distance: 9.8
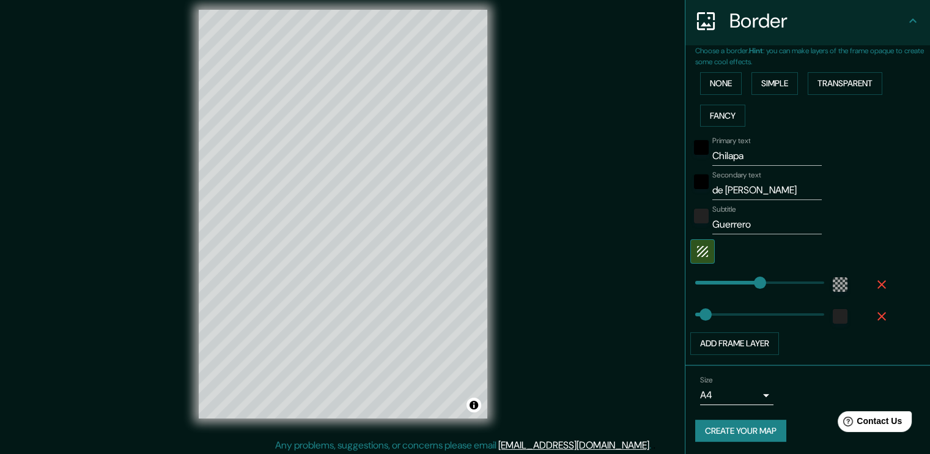
scroll to position [13, 0]
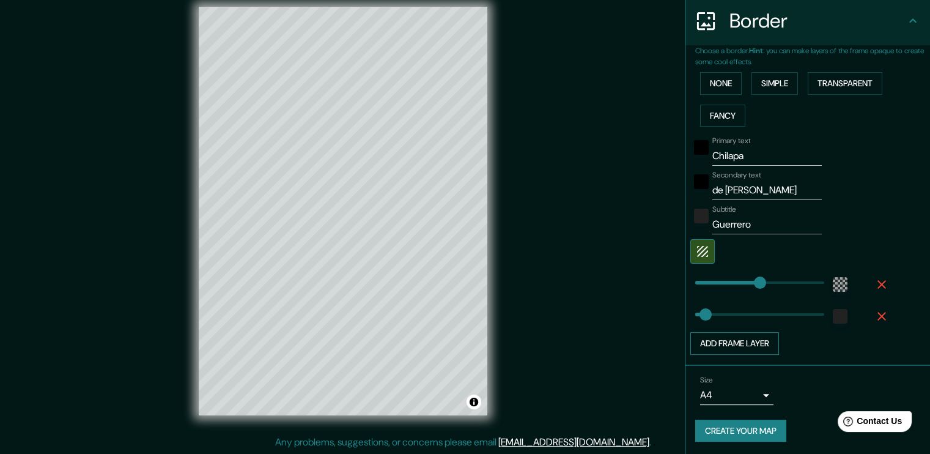
click at [751, 344] on button "Add frame layer" at bounding box center [734, 343] width 89 height 23
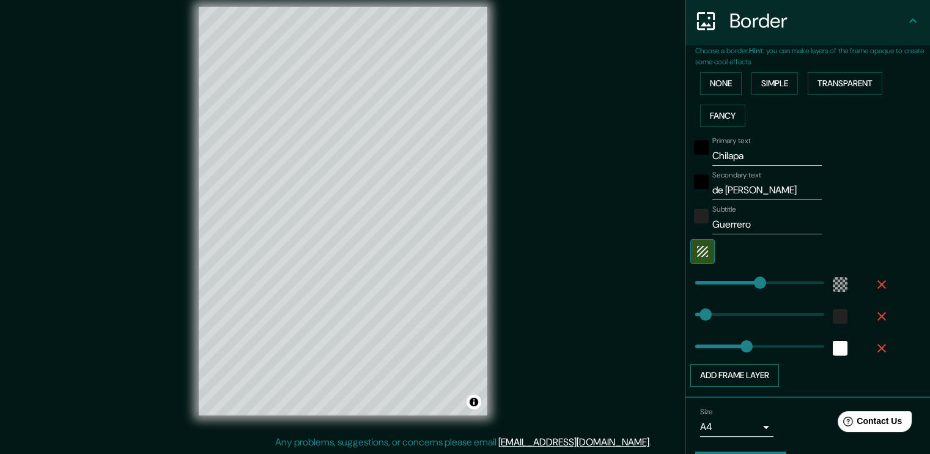
click at [741, 376] on button "Add frame layer" at bounding box center [734, 375] width 89 height 23
type input "38"
type input "189"
click at [733, 412] on button "Add frame layer" at bounding box center [734, 407] width 89 height 23
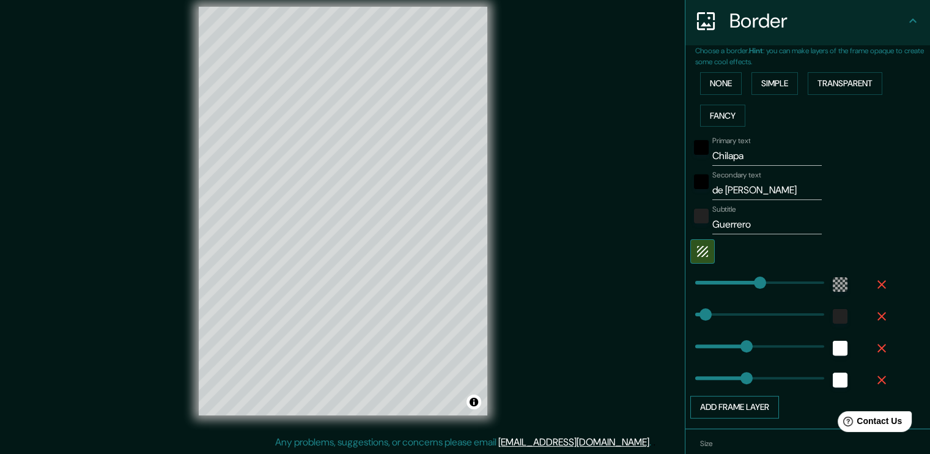
type input "38"
type input "189"
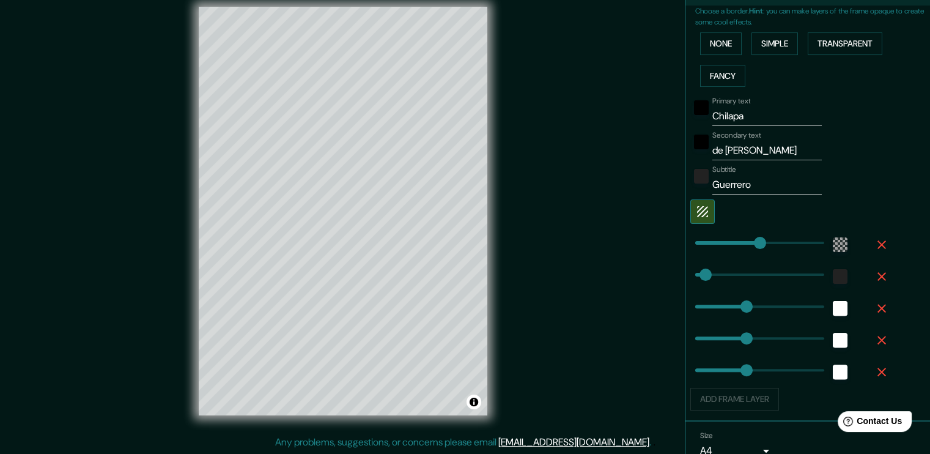
type input "189"
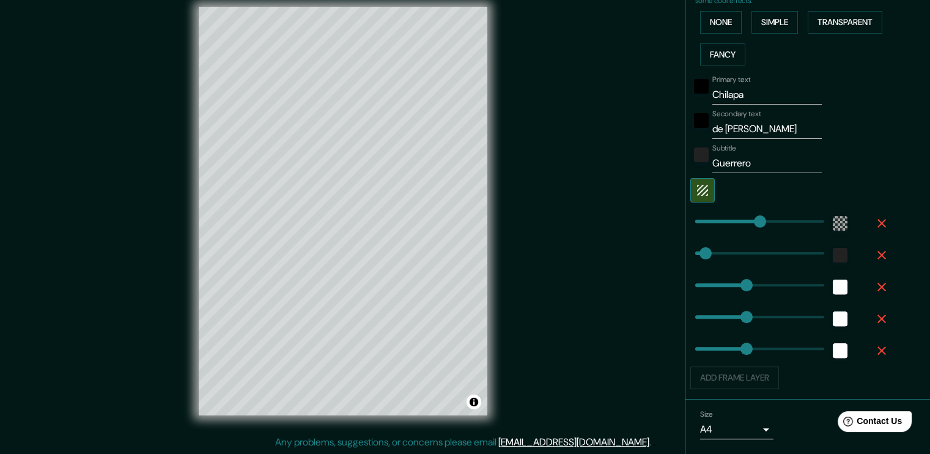
click at [874, 284] on icon "button" at bounding box center [881, 286] width 15 height 15
type input "38"
type input "189"
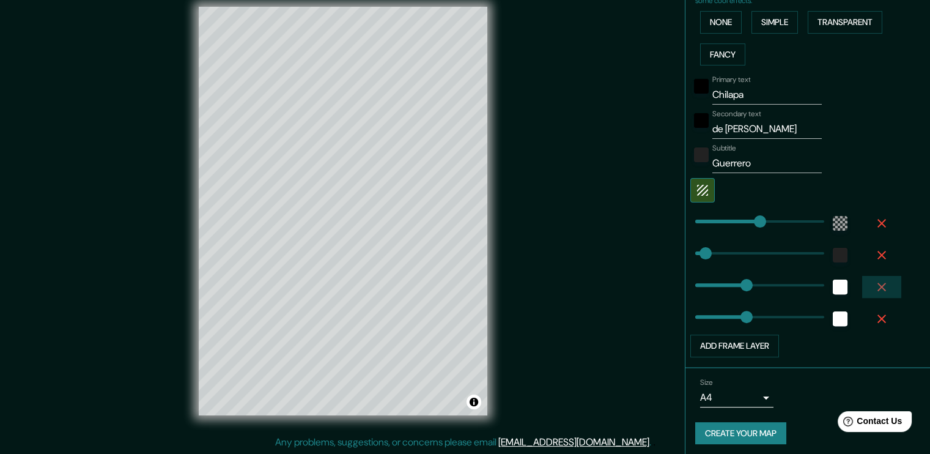
click at [877, 288] on icon "button" at bounding box center [881, 287] width 9 height 9
type input "38"
type input "189"
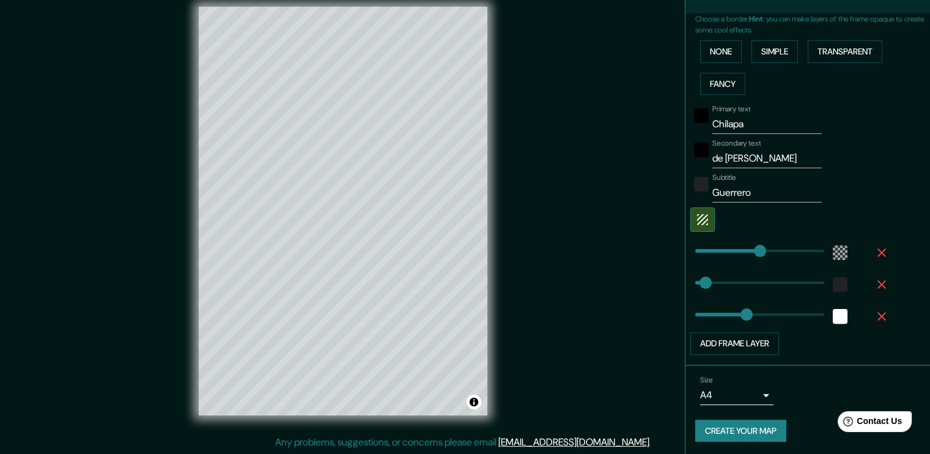
click at [874, 288] on icon "button" at bounding box center [881, 284] width 15 height 15
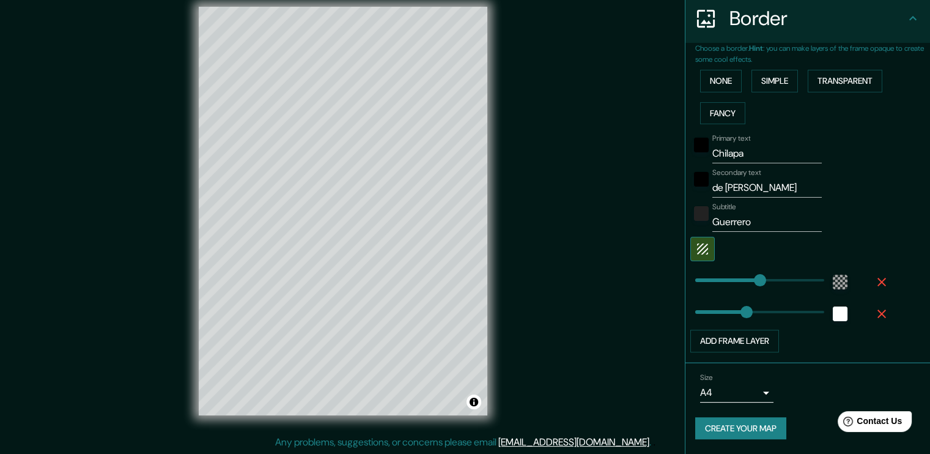
scroll to position [240, 0]
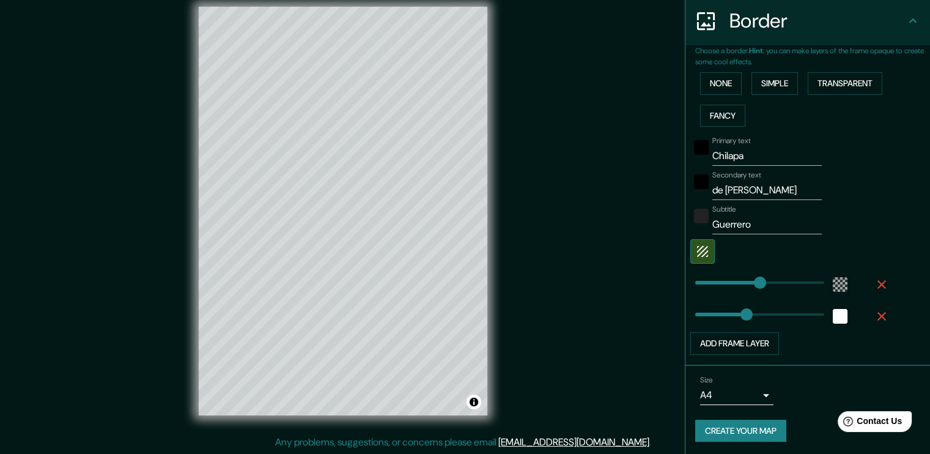
click at [874, 309] on icon "button" at bounding box center [881, 316] width 15 height 15
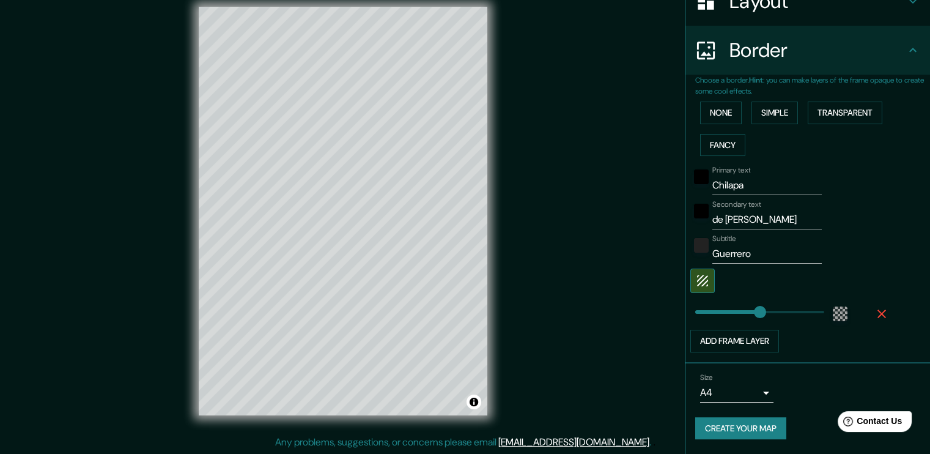
scroll to position [208, 0]
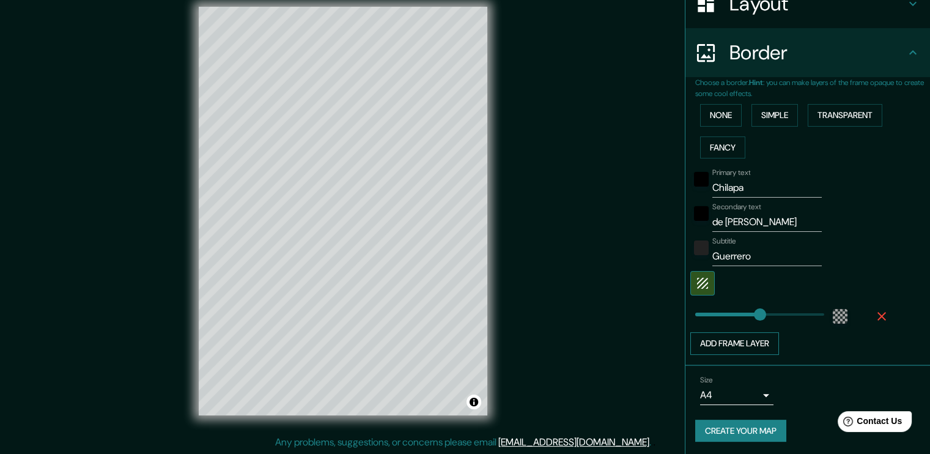
click at [740, 342] on button "Add frame layer" at bounding box center [734, 343] width 89 height 23
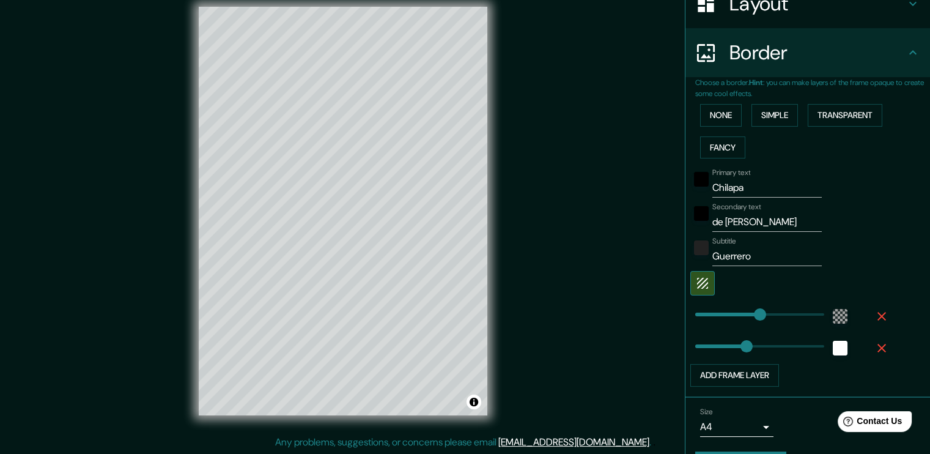
type input "189"
click at [874, 343] on icon "button" at bounding box center [881, 348] width 15 height 15
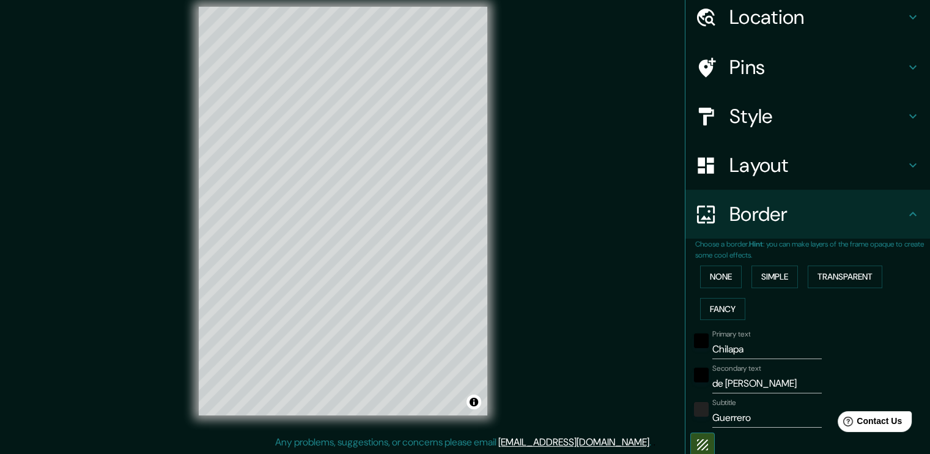
scroll to position [24, 0]
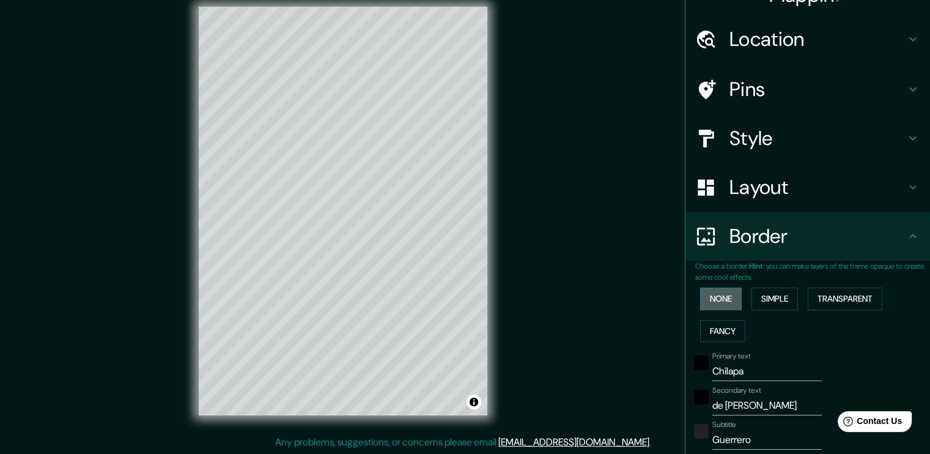
click at [725, 301] on button "None" at bounding box center [721, 298] width 42 height 23
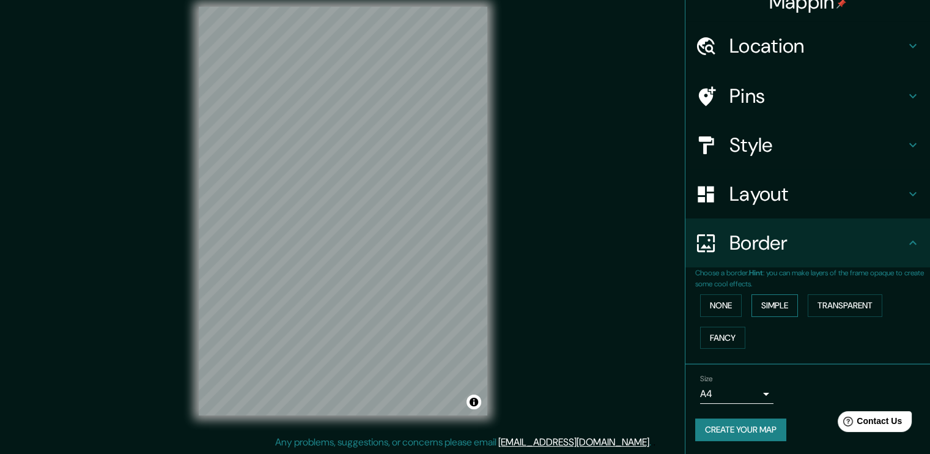
click at [759, 305] on button "Simple" at bounding box center [775, 305] width 46 height 23
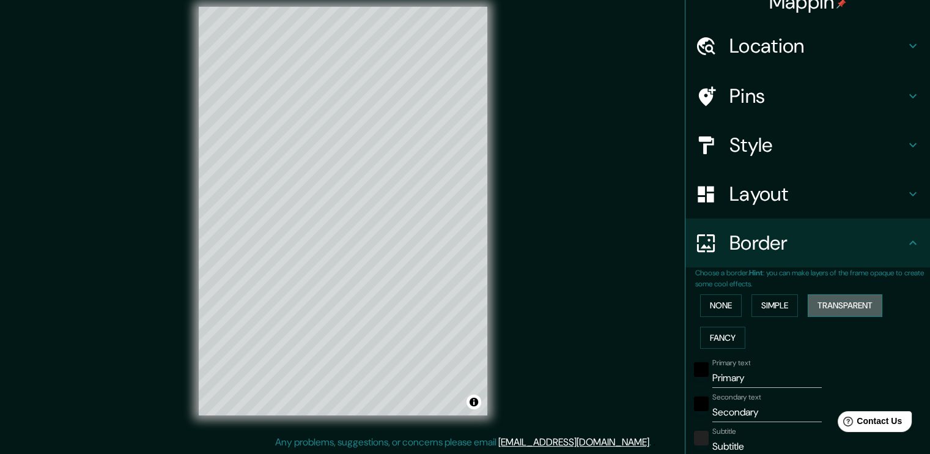
click at [826, 301] on button "Transparent" at bounding box center [845, 305] width 75 height 23
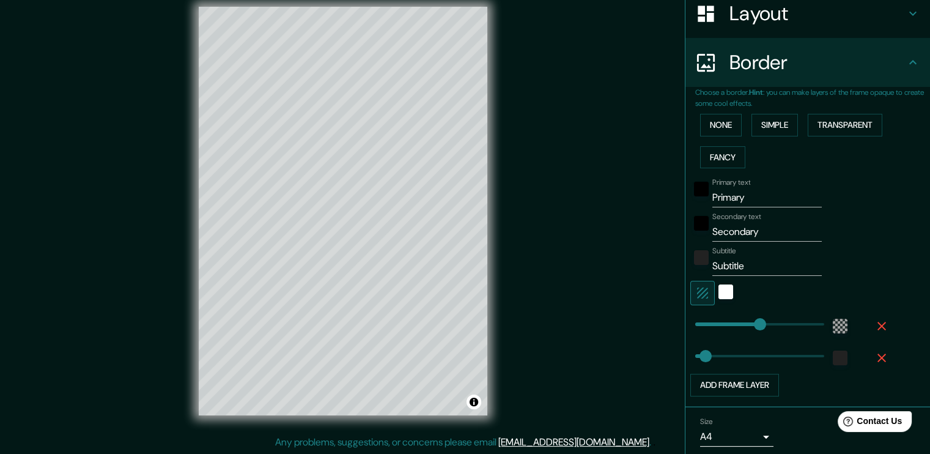
scroll to position [201, 0]
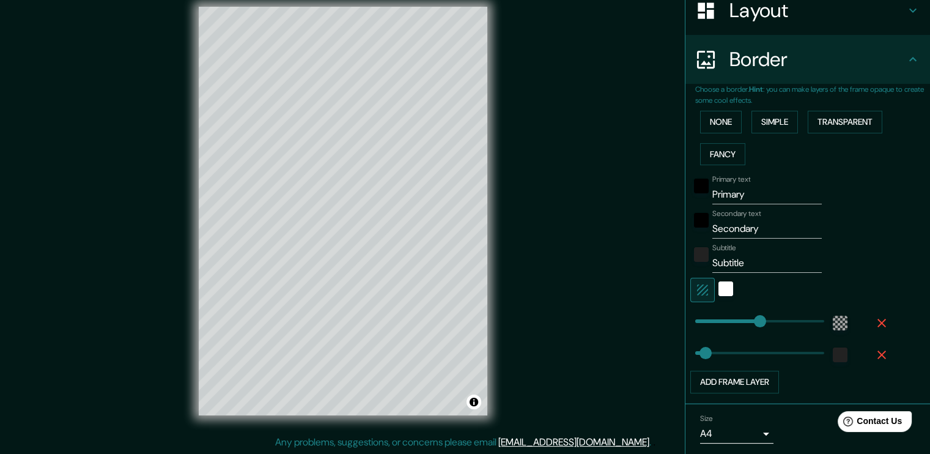
click at [748, 193] on input "Primary" at bounding box center [766, 195] width 109 height 20
click at [744, 192] on input "Primary" at bounding box center [766, 195] width 109 height 20
type input "c"
type input "38"
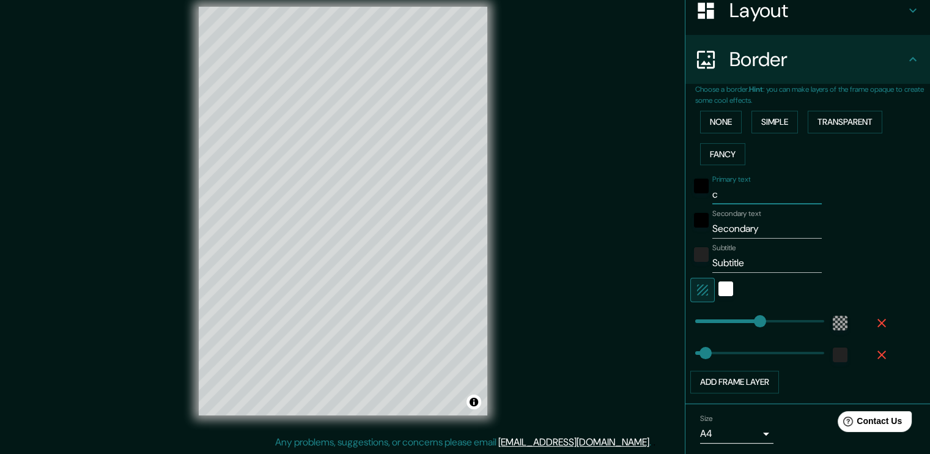
type input "ch"
type input "38"
type input "chi"
type input "38"
type input "chia"
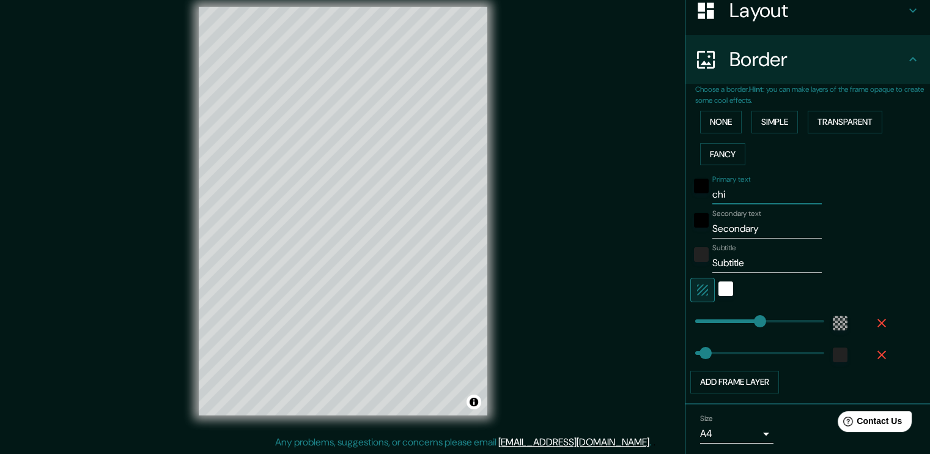
type input "38"
type input "chial"
type input "38"
type input "chialap"
type input "38"
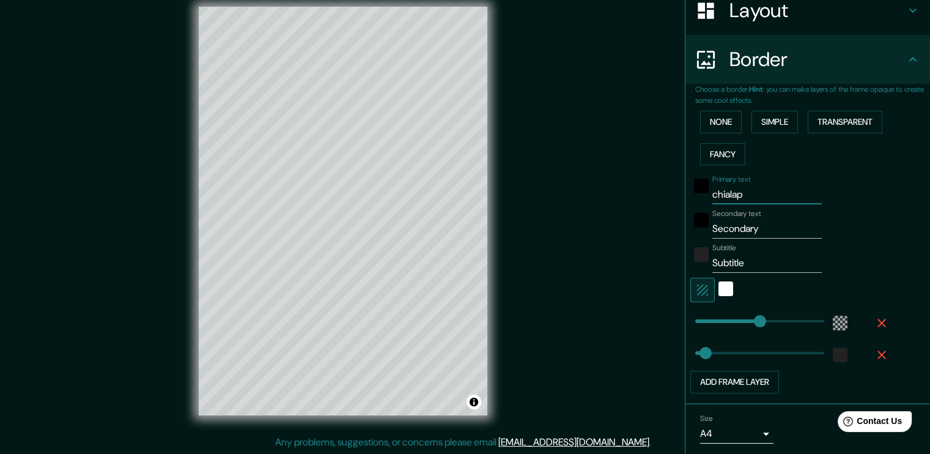
type input "chiala"
type input "38"
type input "chial"
type input "38"
type input "chia"
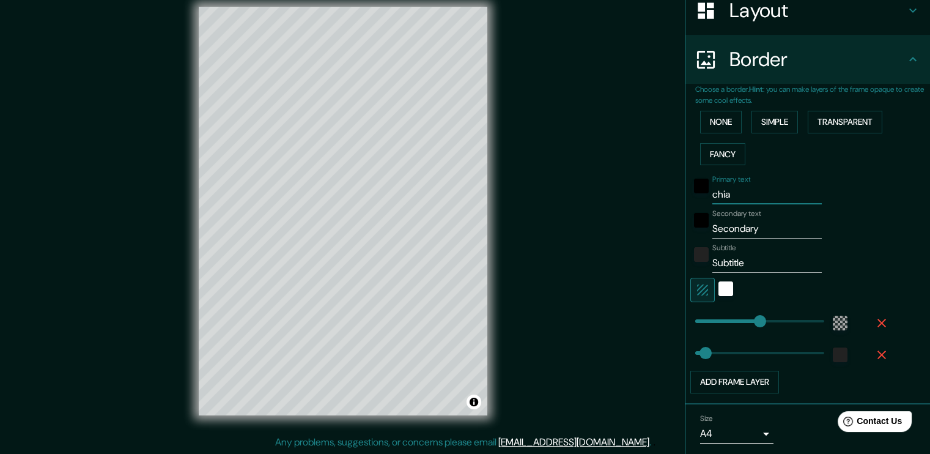
type input "38"
type input "chi"
type input "38"
type input "chil"
type input "38"
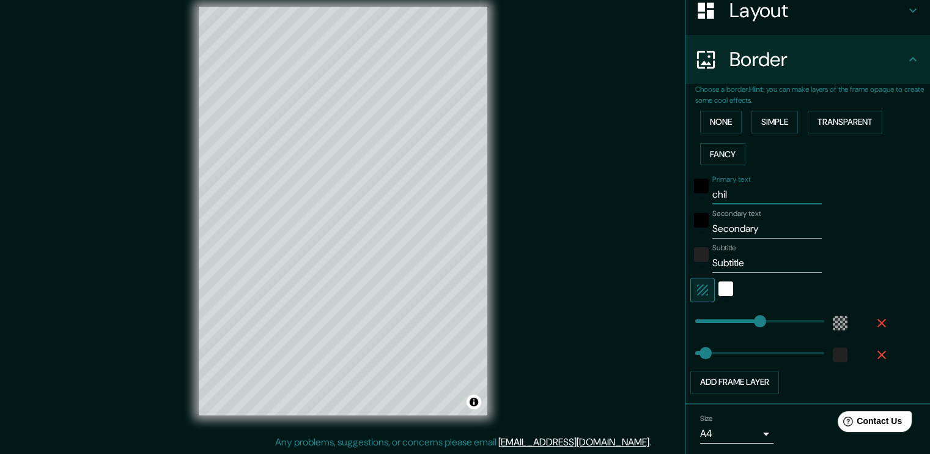
type input "chila"
type input "38"
type input "chilap"
type input "38"
type input "chilapa"
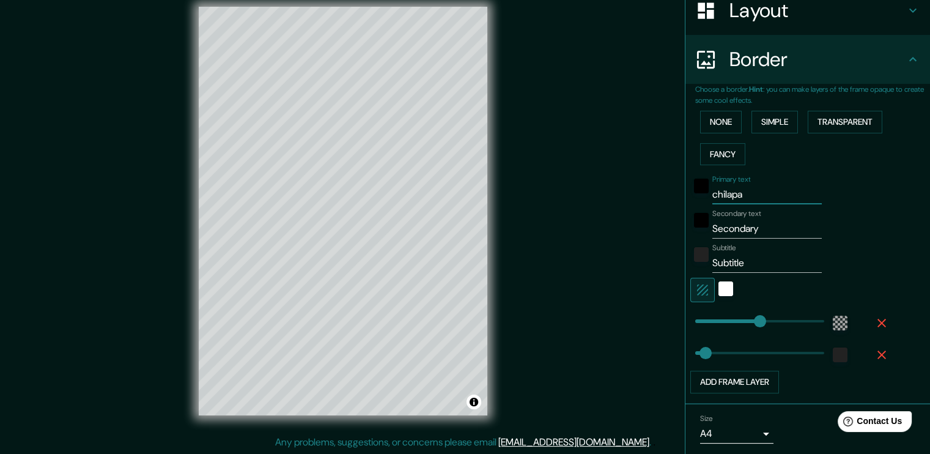
type input "38"
type input "chilapa"
click at [725, 222] on input "Secondary" at bounding box center [766, 229] width 109 height 20
click at [729, 221] on input "Secondary" at bounding box center [766, 229] width 109 height 20
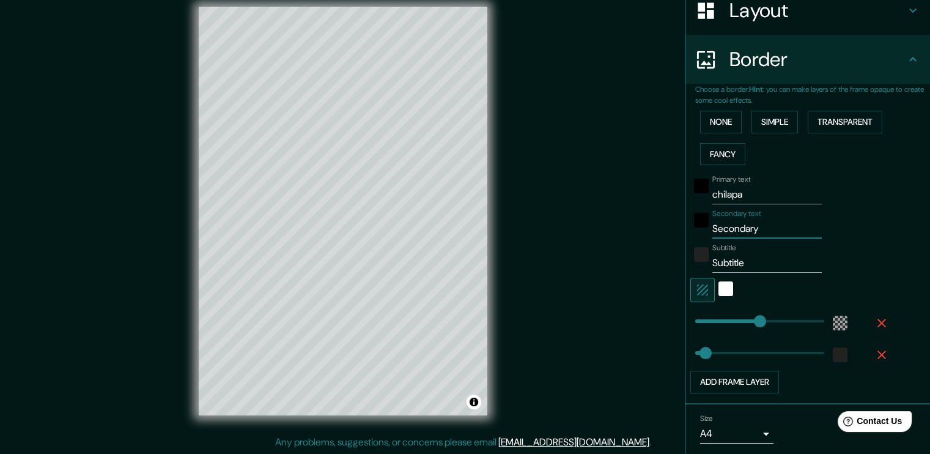
click at [729, 221] on input "Secondary" at bounding box center [766, 229] width 109 height 20
click at [738, 260] on input "Subtitle" at bounding box center [766, 263] width 109 height 20
drag, startPoint x: 741, startPoint y: 320, endPoint x: 726, endPoint y: 319, distance: 14.7
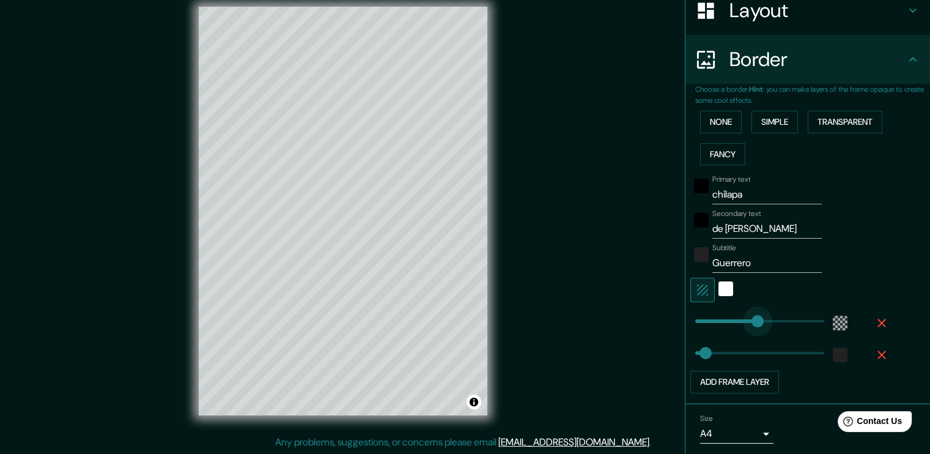
drag, startPoint x: 733, startPoint y: 321, endPoint x: 748, endPoint y: 321, distance: 15.3
click at [870, 236] on div "Secondary text de [PERSON_NAME]" at bounding box center [790, 223] width 201 height 29
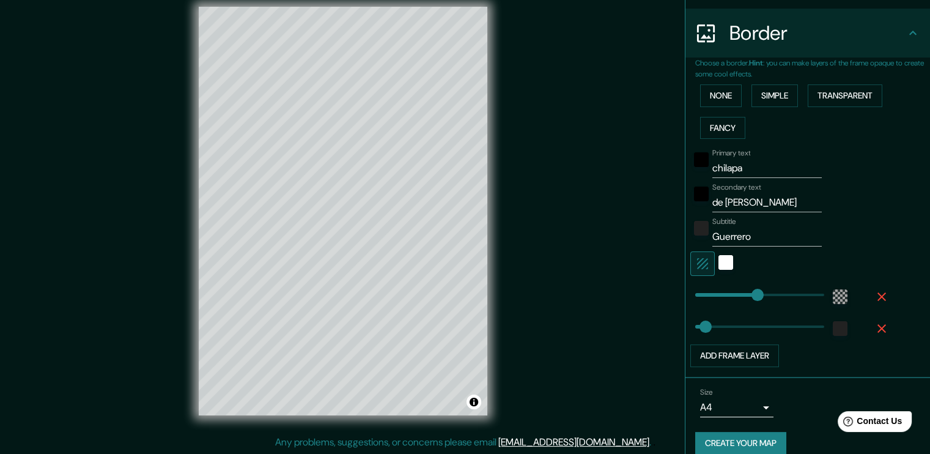
scroll to position [240, 0]
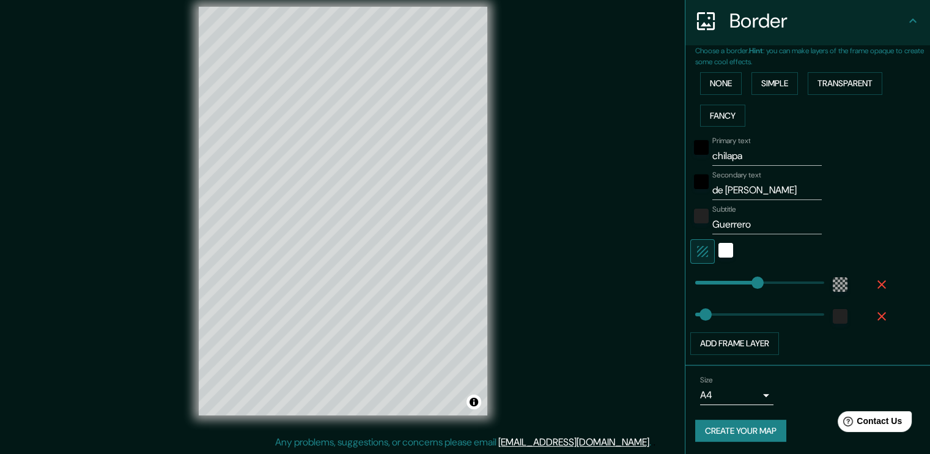
click at [697, 251] on icon "button" at bounding box center [702, 251] width 11 height 11
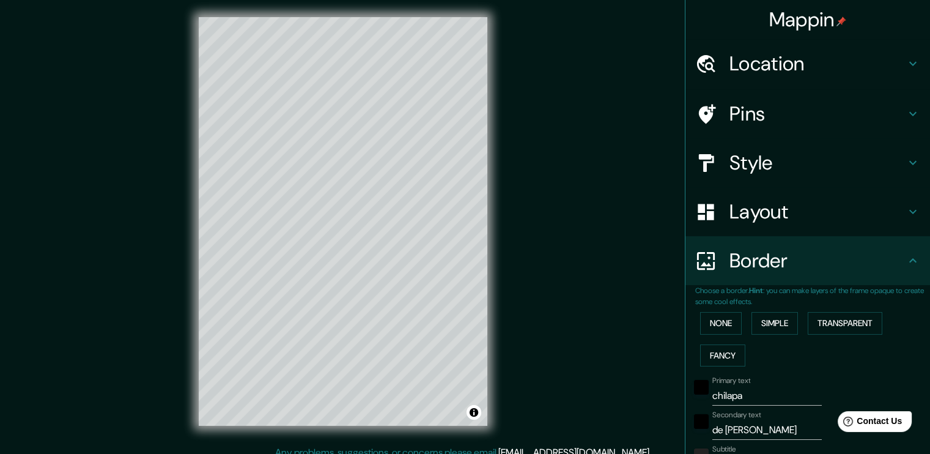
scroll to position [0, 0]
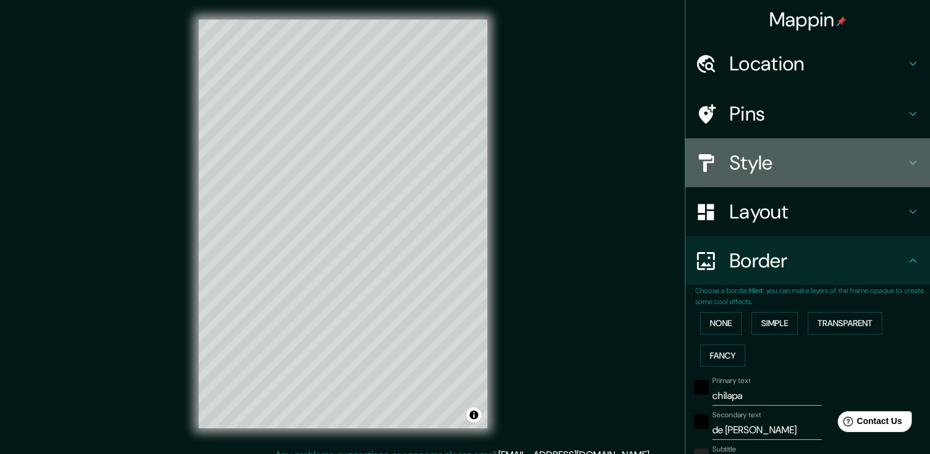
click at [785, 168] on h4 "Style" at bounding box center [817, 162] width 176 height 24
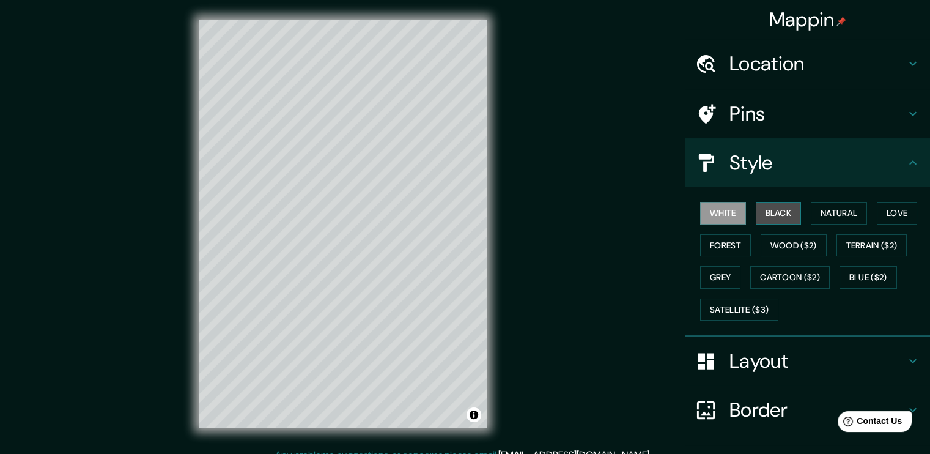
click at [761, 215] on button "Black" at bounding box center [779, 213] width 46 height 23
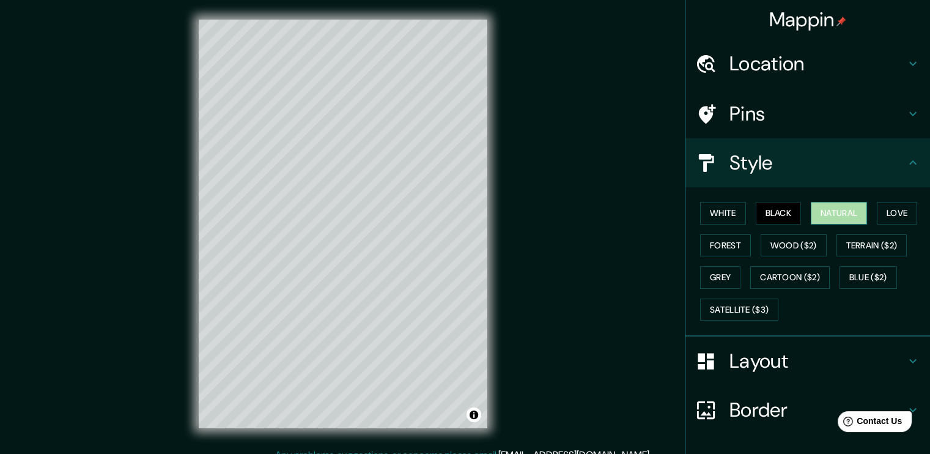
click at [818, 210] on button "Natural" at bounding box center [839, 213] width 56 height 23
click at [877, 217] on button "Love" at bounding box center [897, 213] width 40 height 23
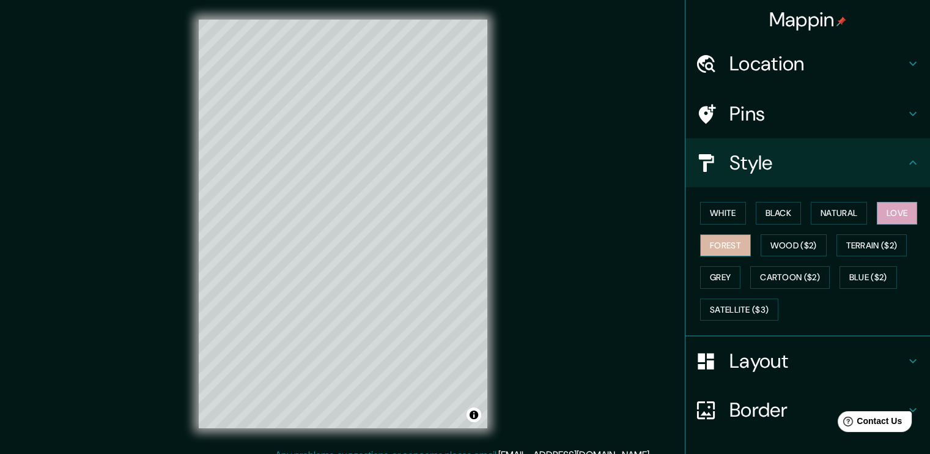
click at [722, 243] on button "Forest" at bounding box center [725, 245] width 51 height 23
click at [792, 246] on button "Wood ($2)" at bounding box center [794, 245] width 66 height 23
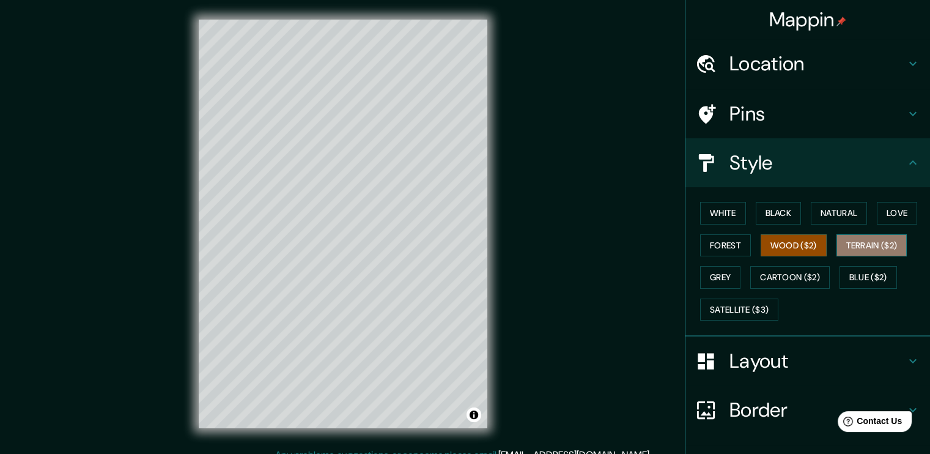
click at [851, 242] on button "Terrain ($2)" at bounding box center [872, 245] width 71 height 23
click at [709, 275] on button "Grey" at bounding box center [720, 277] width 40 height 23
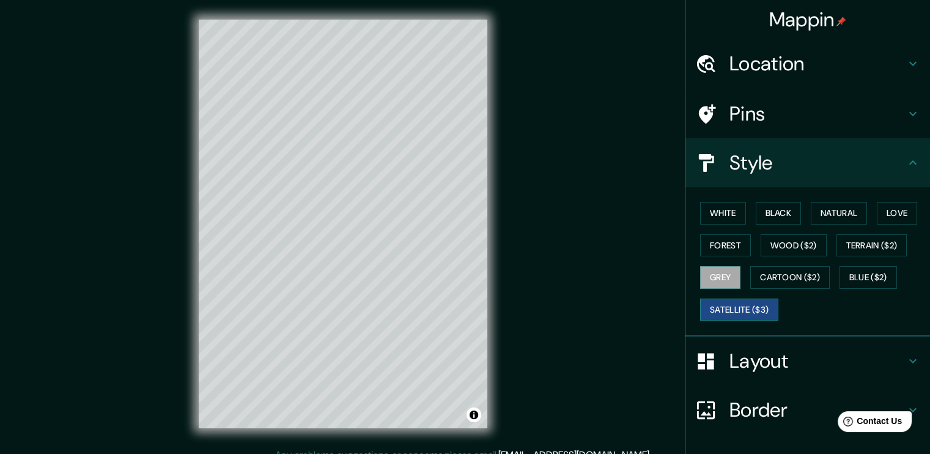
click at [725, 301] on button "Satellite ($3)" at bounding box center [739, 309] width 78 height 23
click at [728, 213] on button "White" at bounding box center [723, 213] width 46 height 23
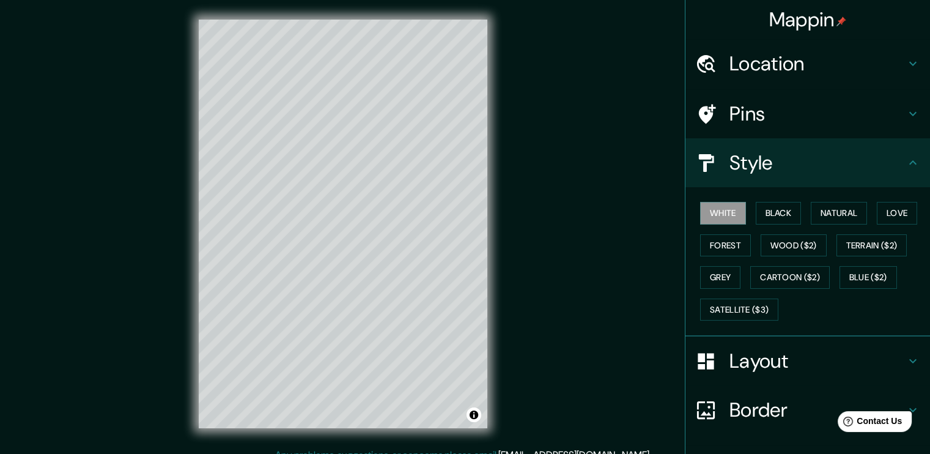
click at [856, 317] on div "White Black Natural Love Forest Wood ($2) Terrain ($2) Grey Cartoon ($2) Blue (…" at bounding box center [812, 261] width 235 height 128
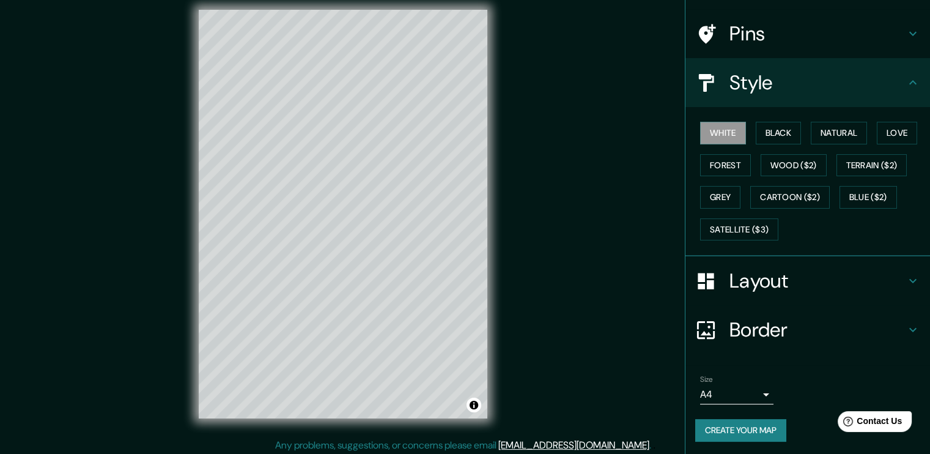
scroll to position [13, 0]
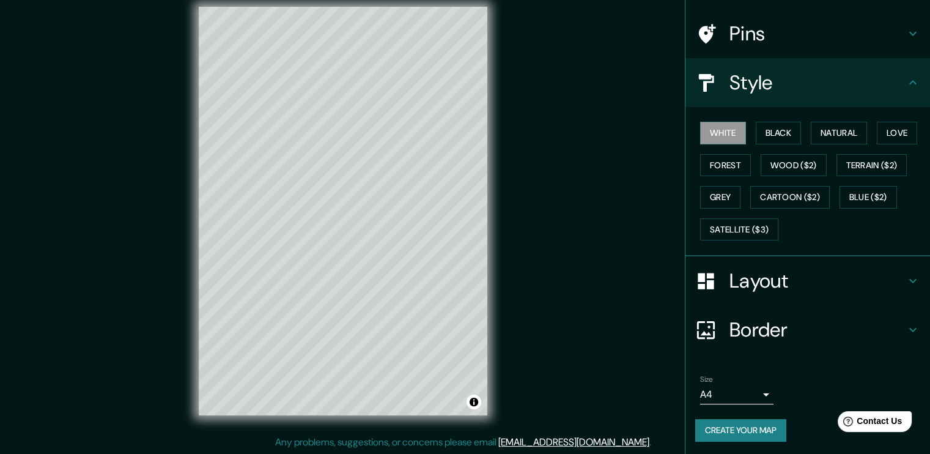
click at [739, 426] on button "Create your map" at bounding box center [740, 430] width 91 height 23
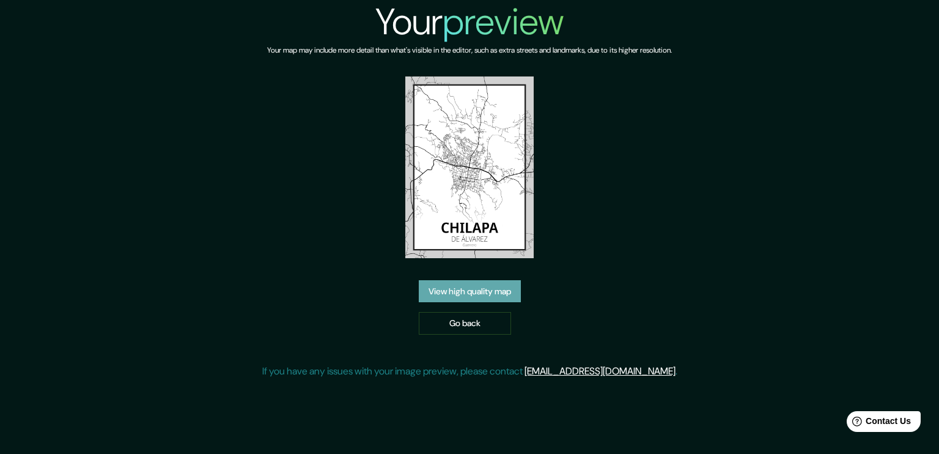
click at [467, 291] on link "View high quality map" at bounding box center [470, 291] width 102 height 23
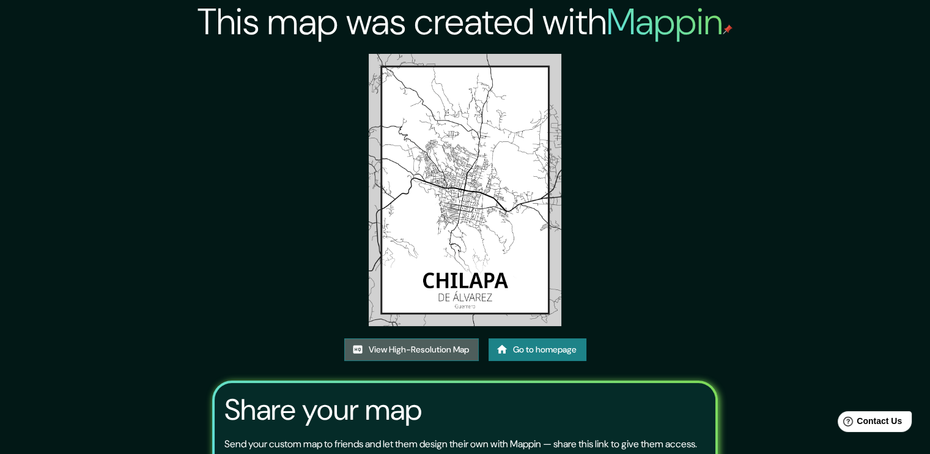
click at [438, 353] on link "View High-Resolution Map" at bounding box center [411, 349] width 135 height 23
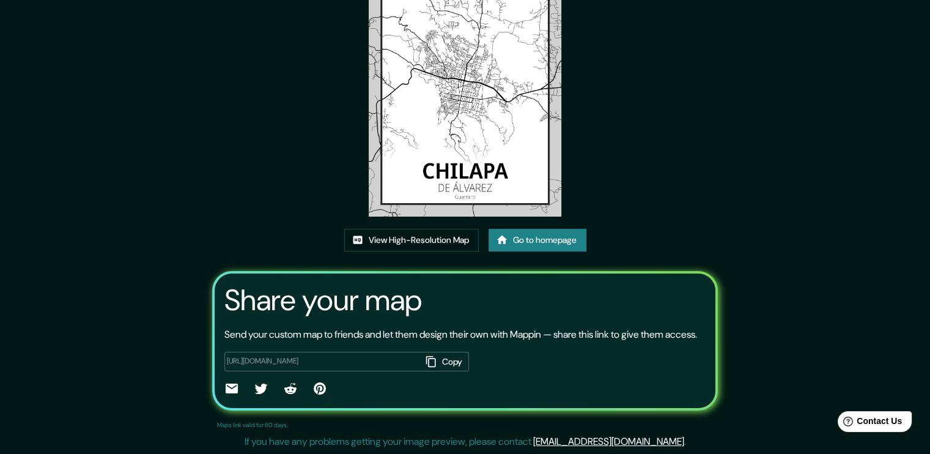
scroll to position [124, 0]
click at [555, 232] on link "Go to homepage" at bounding box center [538, 240] width 98 height 23
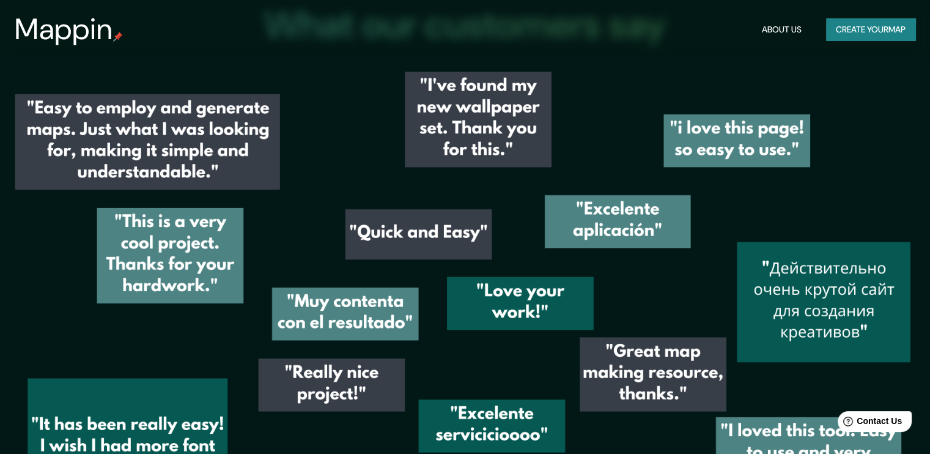
scroll to position [1773, 0]
